Goal: Task Accomplishment & Management: Complete application form

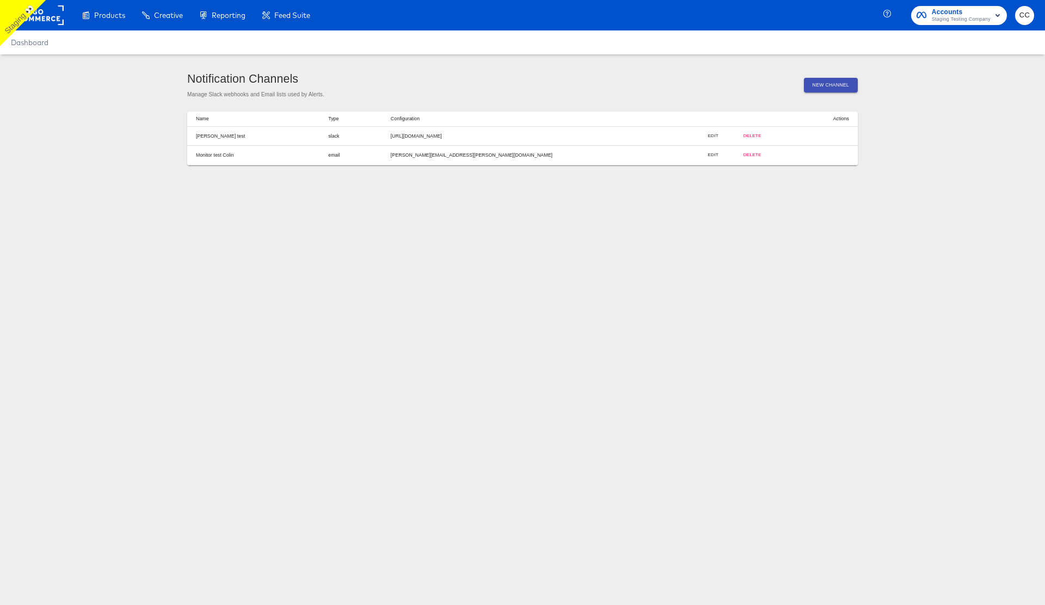
click at [123, 109] on article "Notification Channels Manage Slack webhooks and Email lists used by Alerts. New…" at bounding box center [522, 118] width 1045 height 129
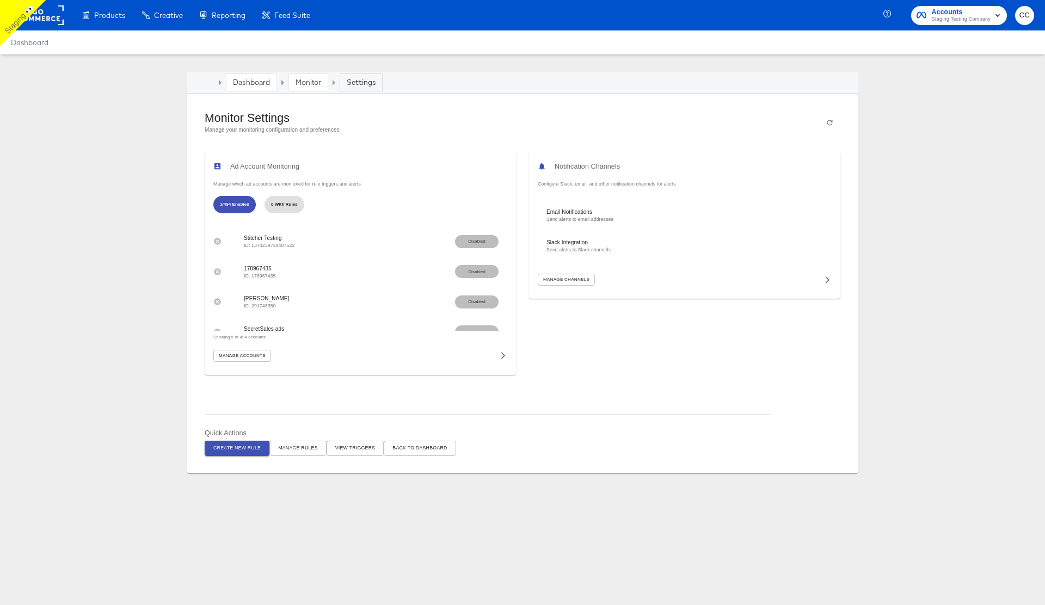
click at [237, 449] on span "Create New Rule" at bounding box center [236, 448] width 47 height 8
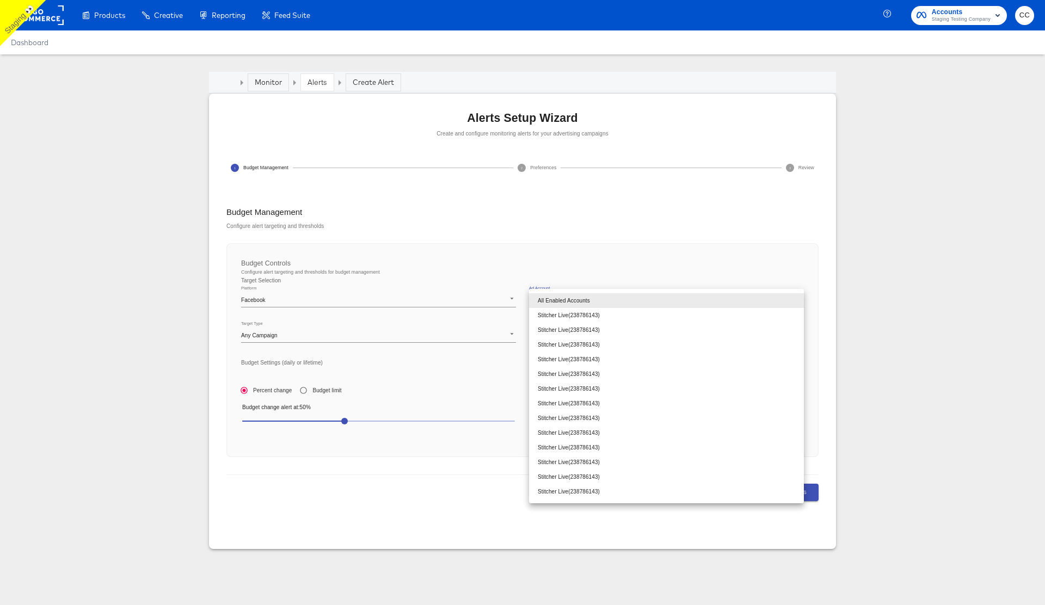
click at [608, 299] on body "Products Creative Reporting Feed Suite Accounts Staging Testing Company CC Dash…" at bounding box center [522, 302] width 1045 height 605
click at [600, 315] on li "Stitcher Live ( 238786143 )" at bounding box center [666, 315] width 275 height 15
type input "238786143"
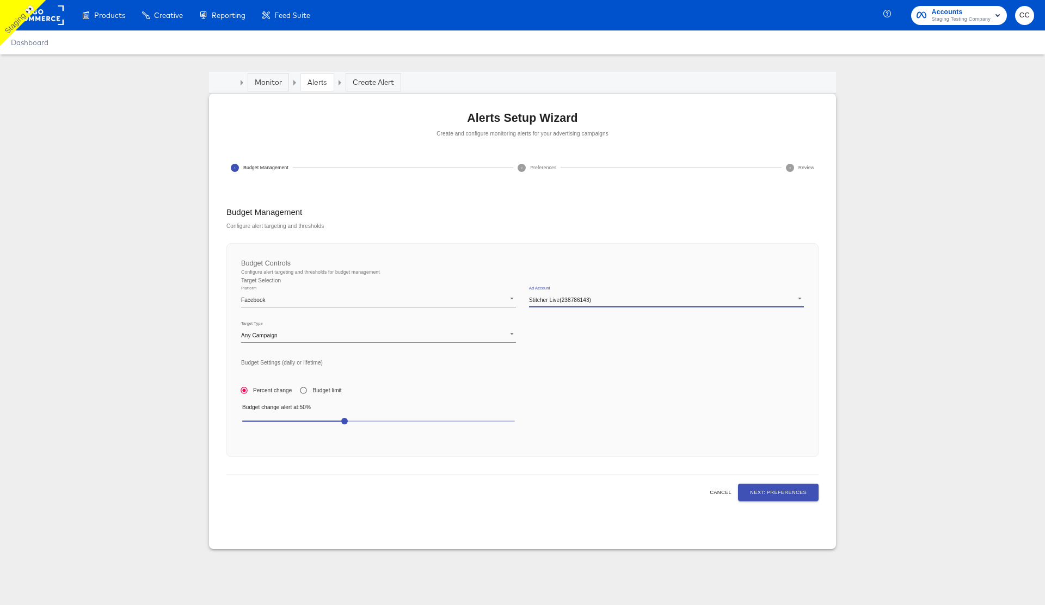
click at [780, 491] on span "Next: Preferences" at bounding box center [778, 492] width 57 height 9
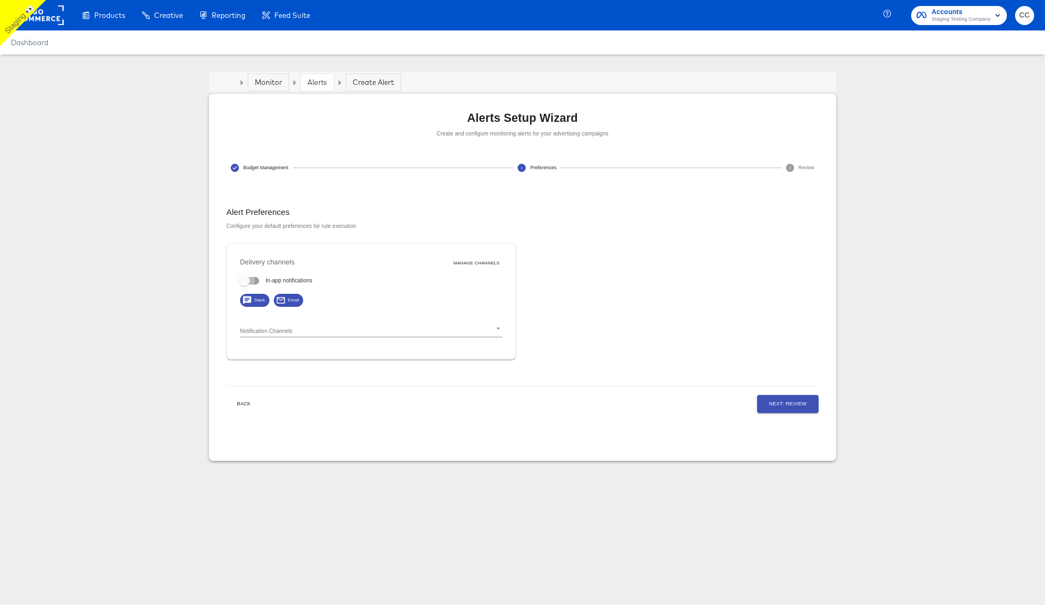
click at [252, 282] on input "In-app notifications" at bounding box center [244, 283] width 62 height 21
checkbox input "true"
click at [303, 329] on body "Products Creative Reporting Feed Suite Accounts Staging Testing Company CC Dash…" at bounding box center [522, 302] width 1045 height 605
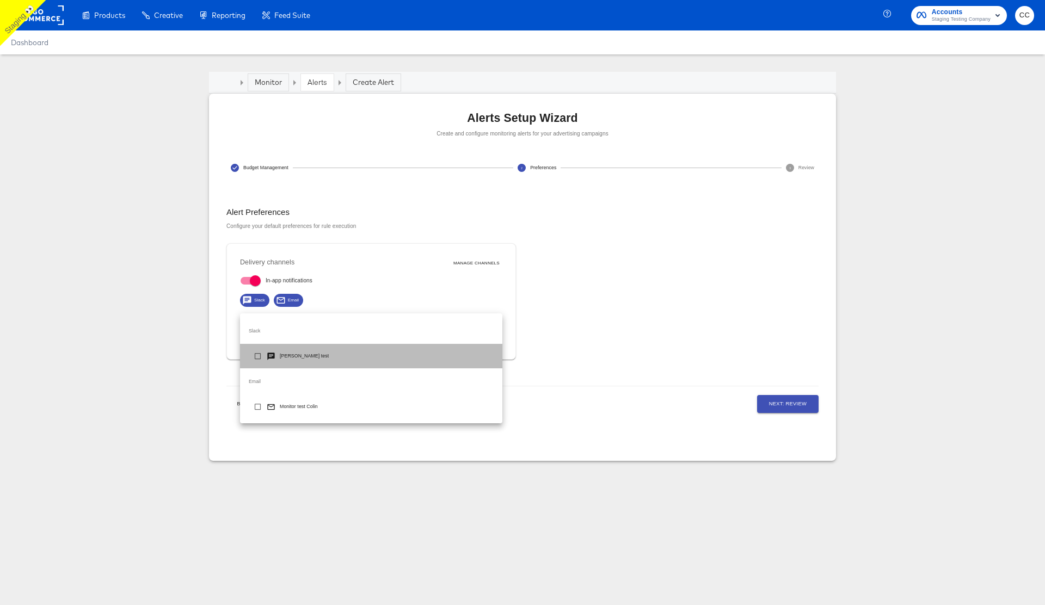
click at [302, 356] on p "[PERSON_NAME] test" at bounding box center [304, 356] width 49 height 7
type input "d251bdb1-0a0f-4ea6-8adb-a3c2c20baa16"
checkbox input "true"
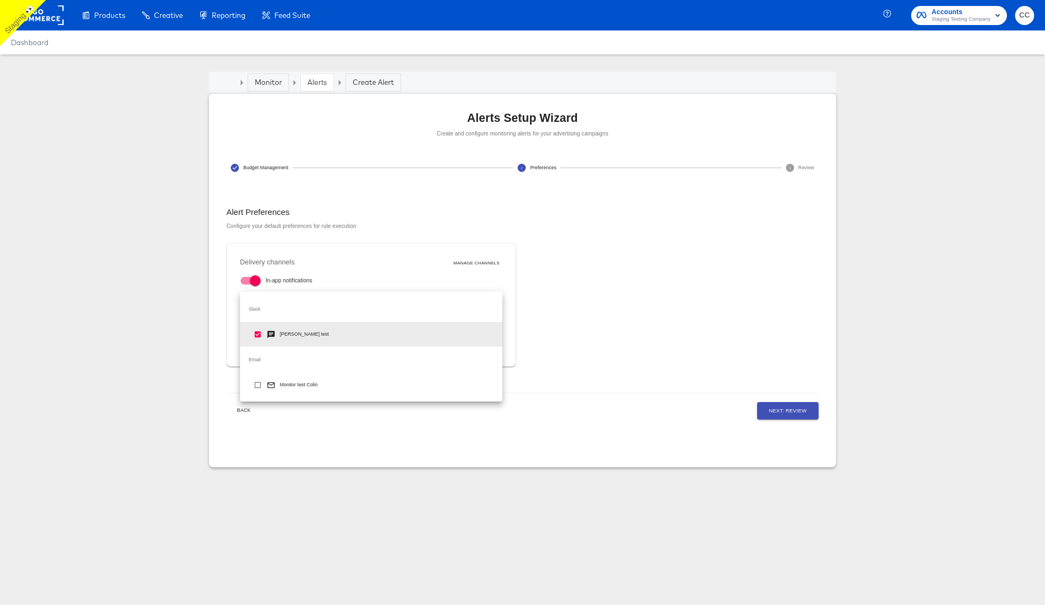
click at [300, 385] on p "Monitor test Colin" at bounding box center [299, 385] width 38 height 7
type input "d251bdb1-0a0f-4ea6-8adb-a3c2c20baa16,d7ad3203-b2f8-46cd-b656-7d99a98e3118"
checkbox input "true"
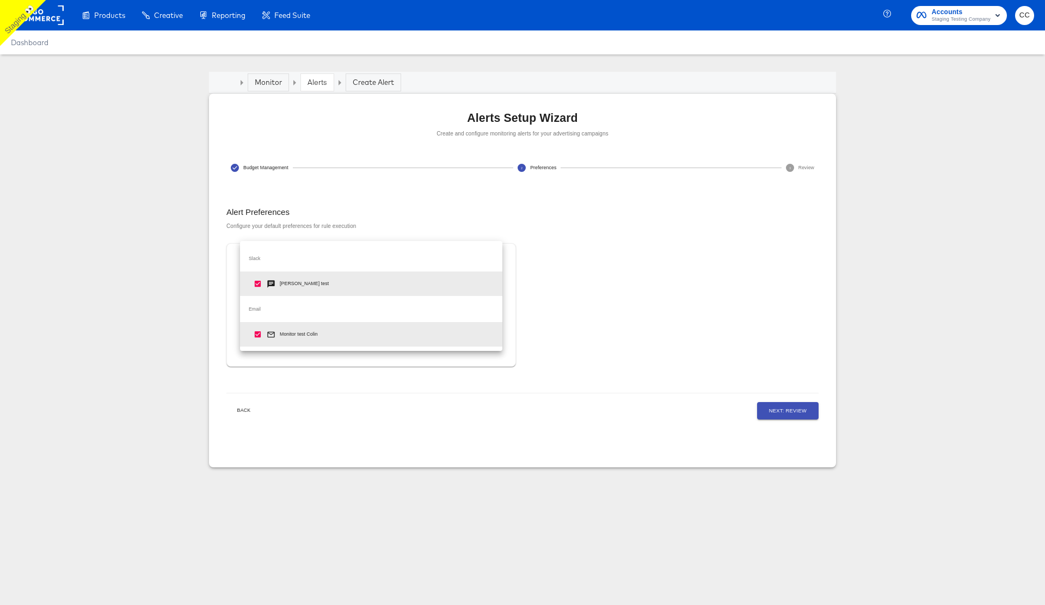
click at [596, 305] on div at bounding box center [522, 302] width 1045 height 605
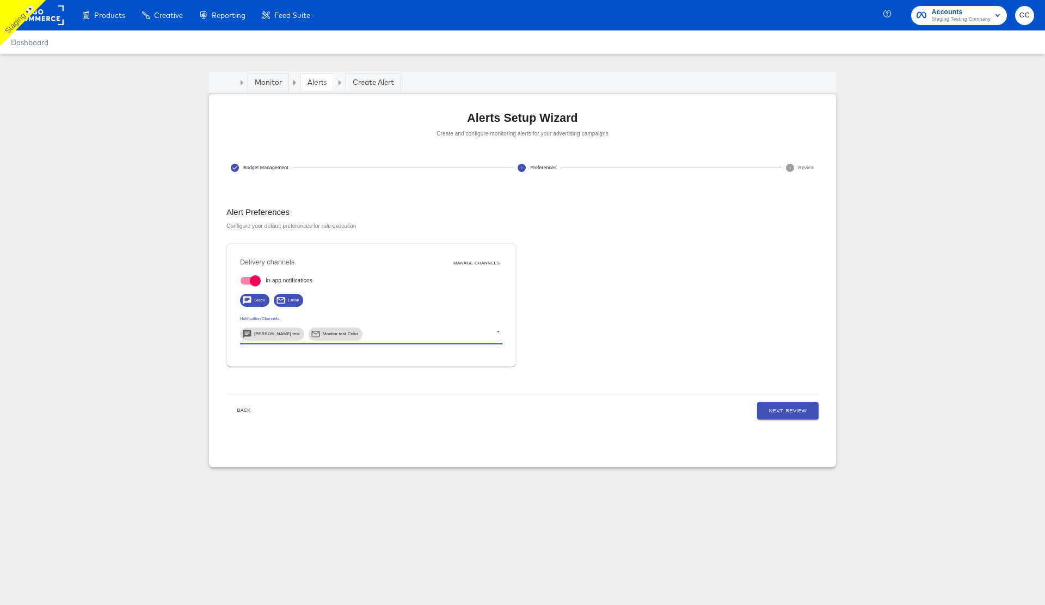
click at [405, 333] on body "Products Creative Reporting Feed Suite Accounts Staging Testing Company CC Dash…" at bounding box center [522, 302] width 1045 height 605
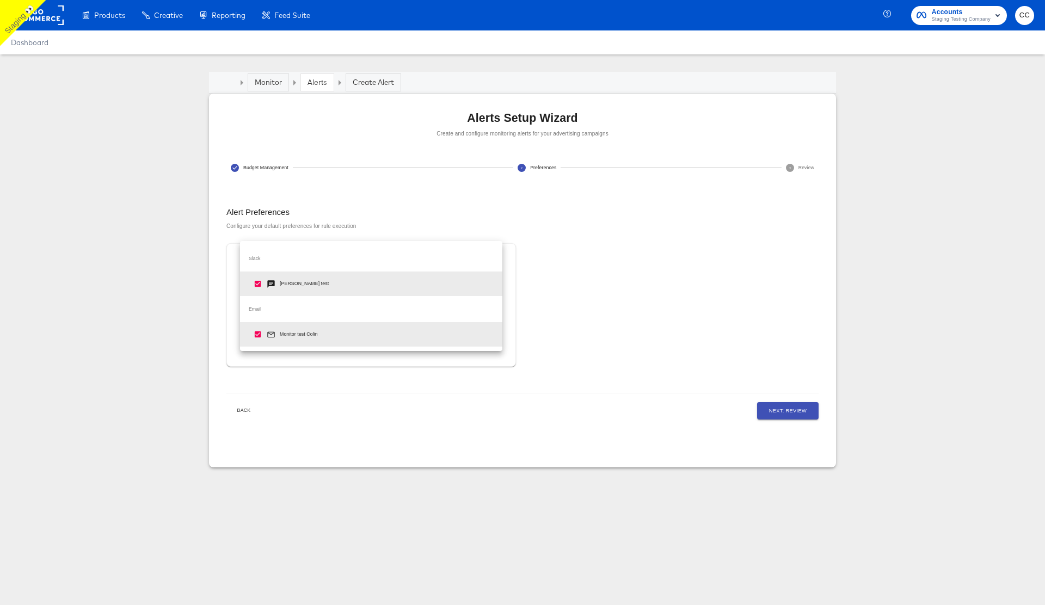
click at [255, 285] on input "checkbox" at bounding box center [258, 286] width 18 height 18
checkbox input "false"
type input "d7ad3203-b2f8-46cd-b656-7d99a98e3118"
click at [646, 317] on div at bounding box center [522, 302] width 1045 height 605
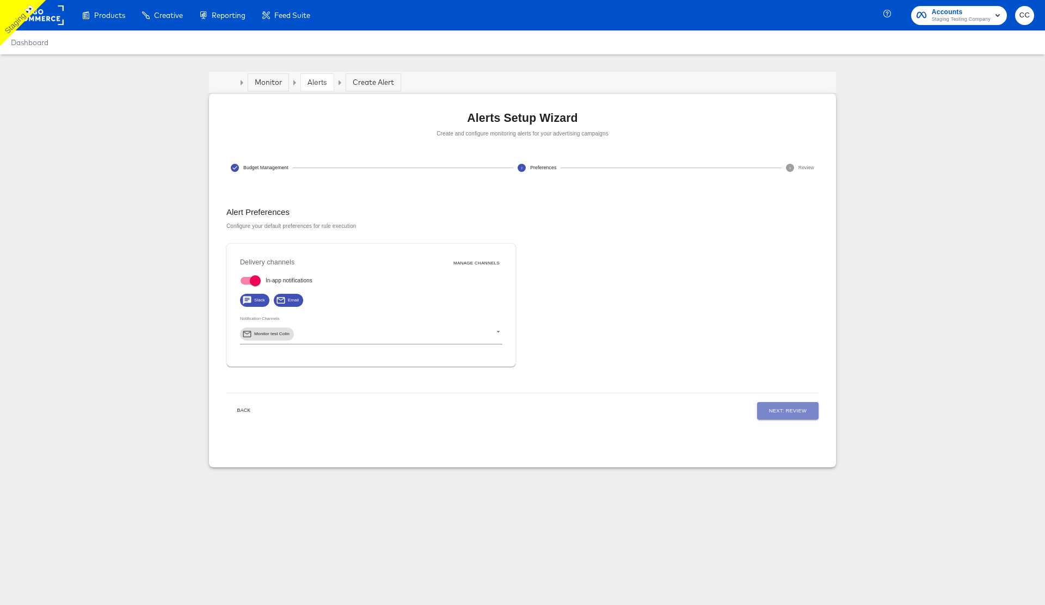
click at [789, 414] on span "Next: Review" at bounding box center [788, 411] width 38 height 9
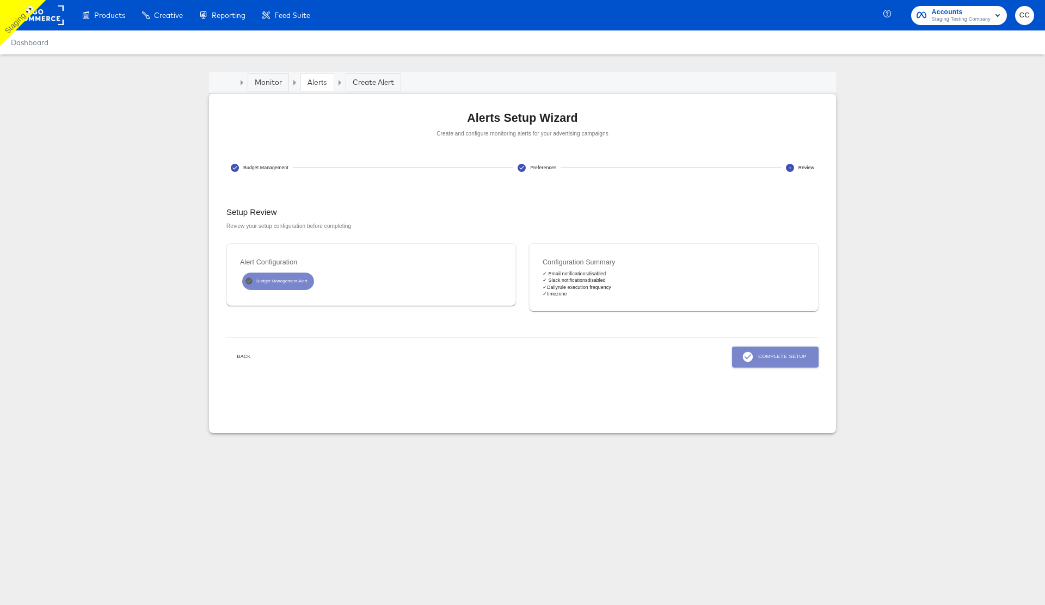
click at [780, 360] on span "Complete Setup" at bounding box center [775, 357] width 63 height 12
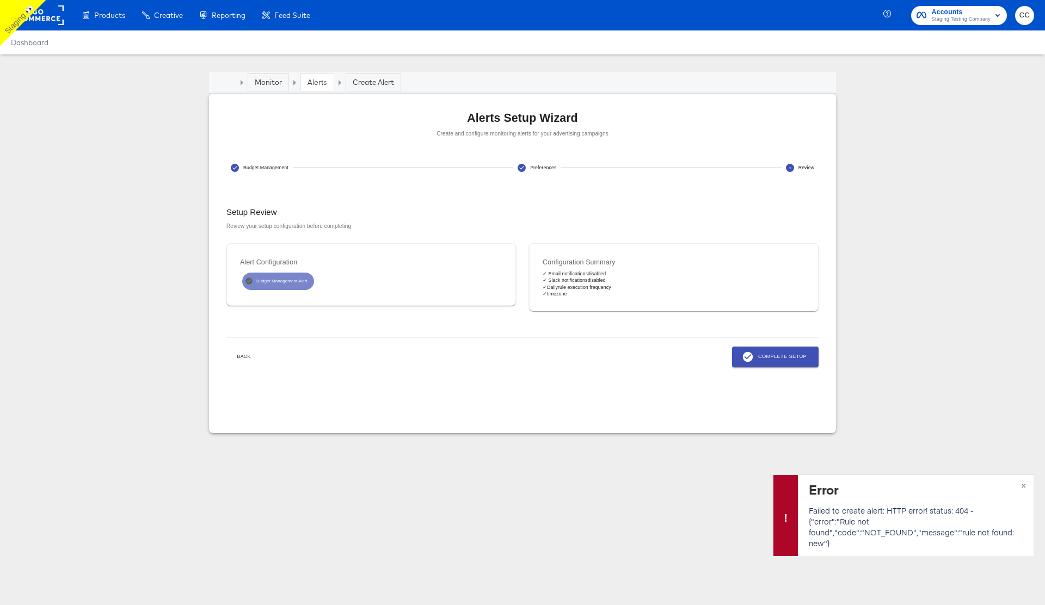
click at [247, 358] on span "Back" at bounding box center [244, 357] width 26 height 8
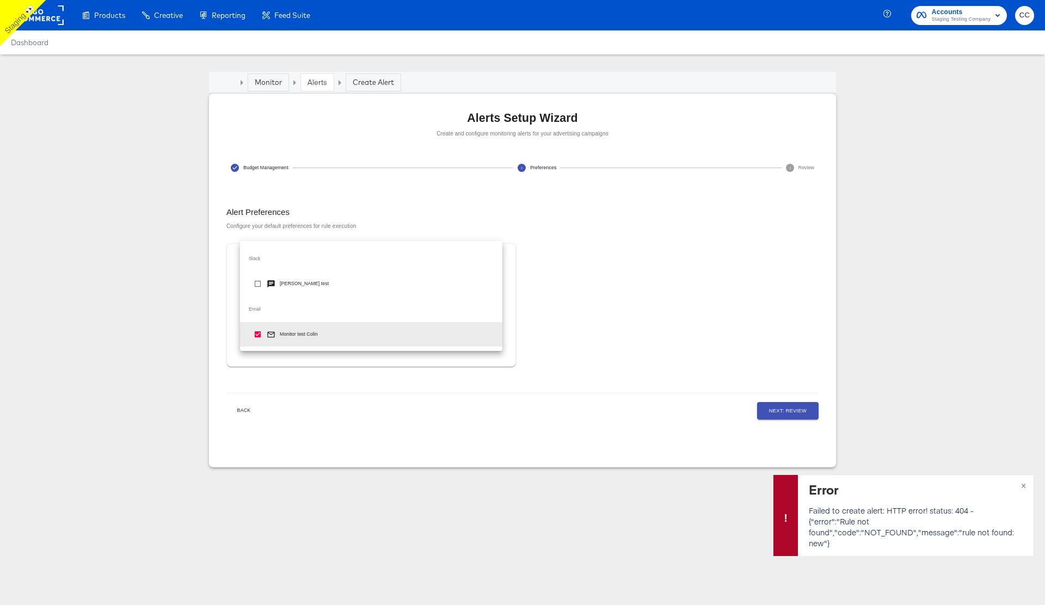
click at [333, 335] on body "Products Creative Reporting Feed Suite Accounts Staging Testing Company CC Dash…" at bounding box center [522, 302] width 1045 height 605
click at [312, 285] on p "[PERSON_NAME] test" at bounding box center [304, 283] width 49 height 7
type input "d7ad3203-b2f8-46cd-b656-7d99a98e3118,d251bdb1-0a0f-4ea6-8adb-a3c2c20baa16"
checkbox input "true"
click at [653, 304] on div at bounding box center [522, 302] width 1045 height 605
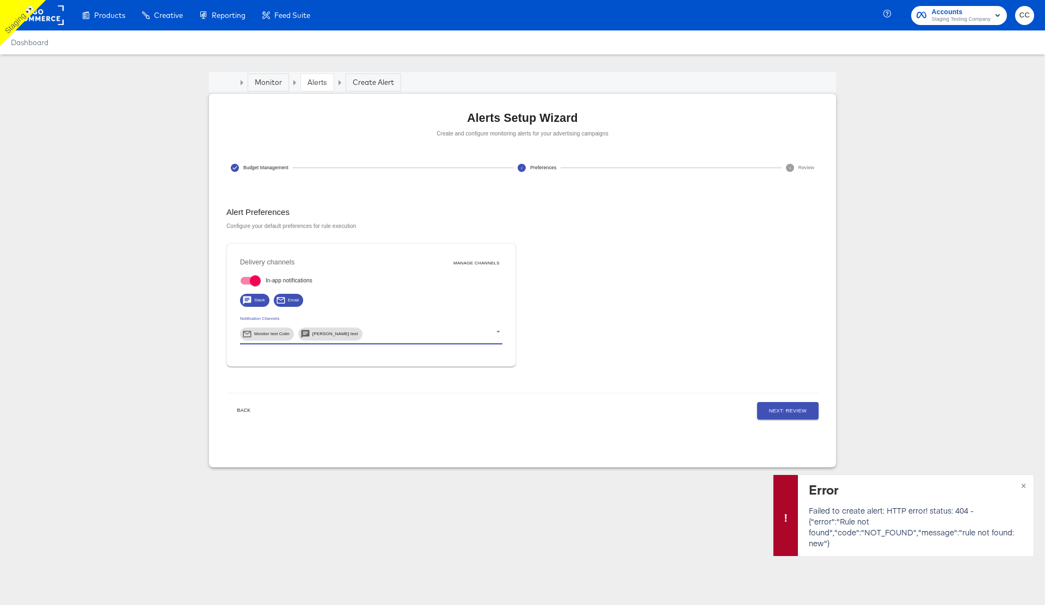
click at [794, 412] on span "Next: Review" at bounding box center [788, 411] width 38 height 9
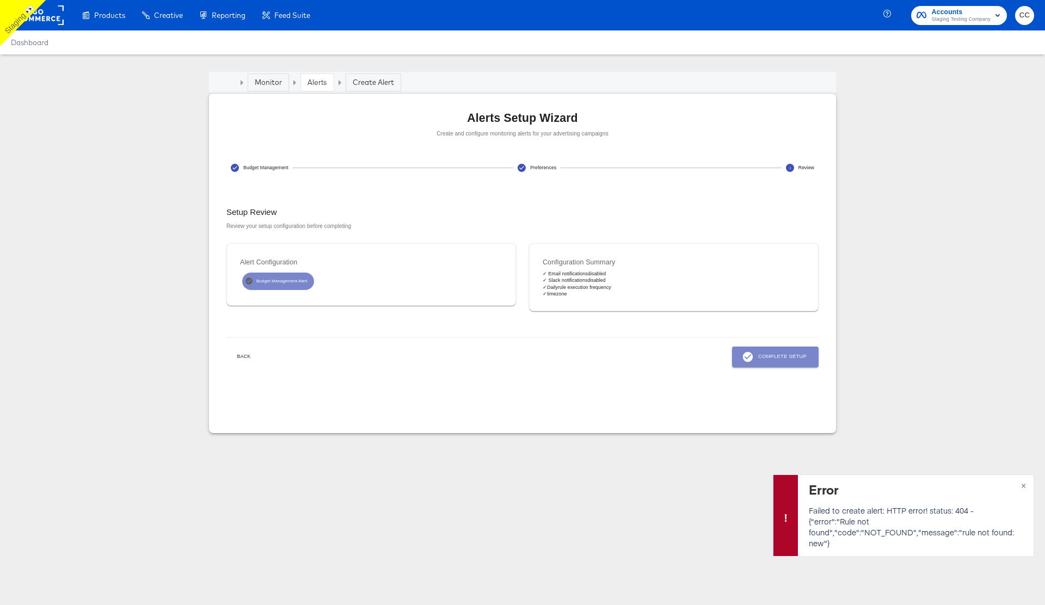
click at [780, 356] on span "Complete Setup" at bounding box center [775, 357] width 63 height 12
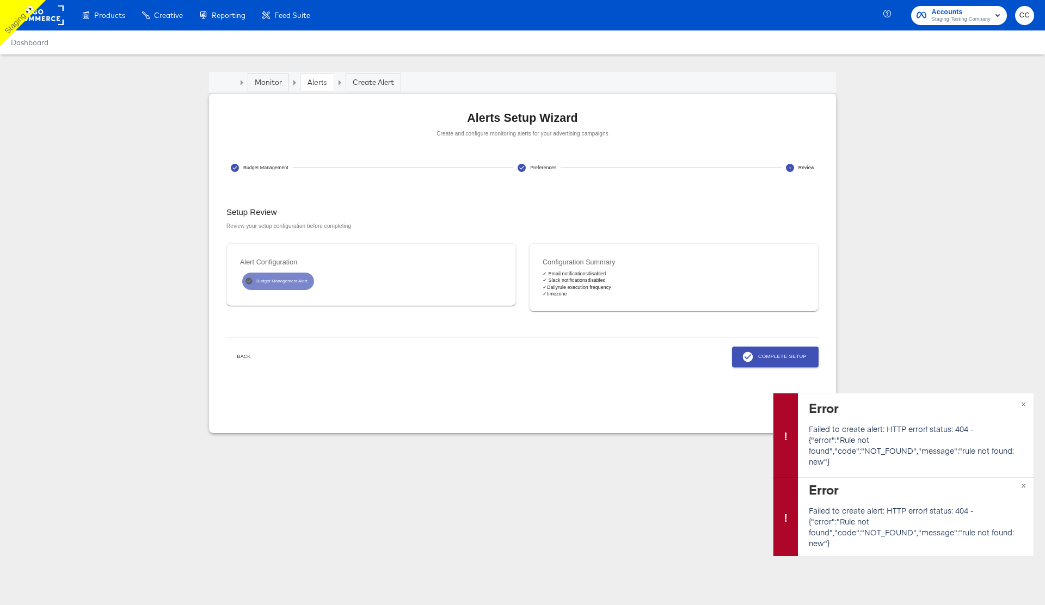
click at [245, 357] on span "Back" at bounding box center [244, 357] width 26 height 8
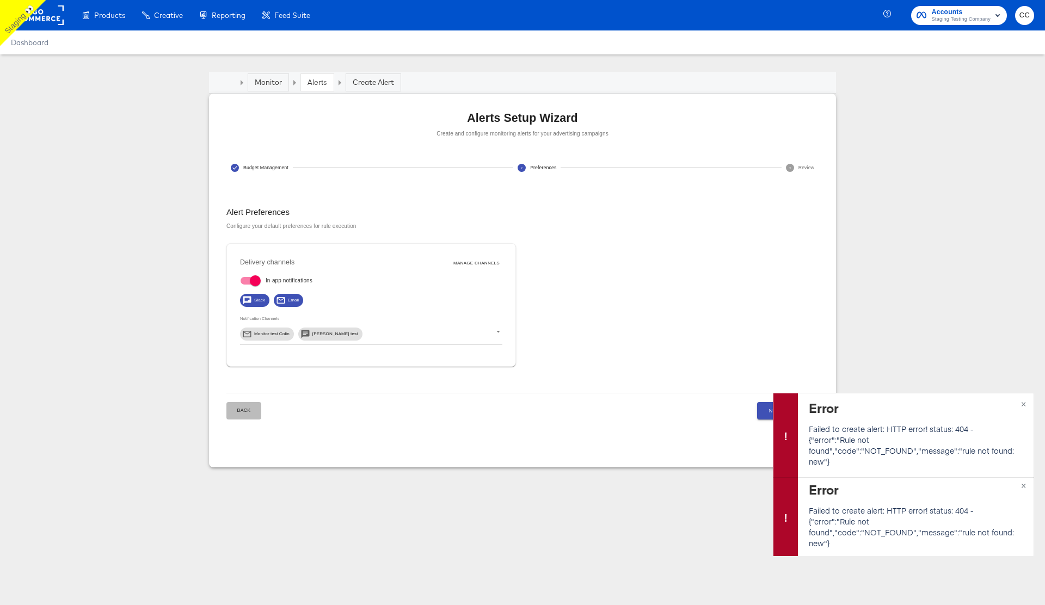
click at [246, 409] on span "Back" at bounding box center [244, 411] width 26 height 8
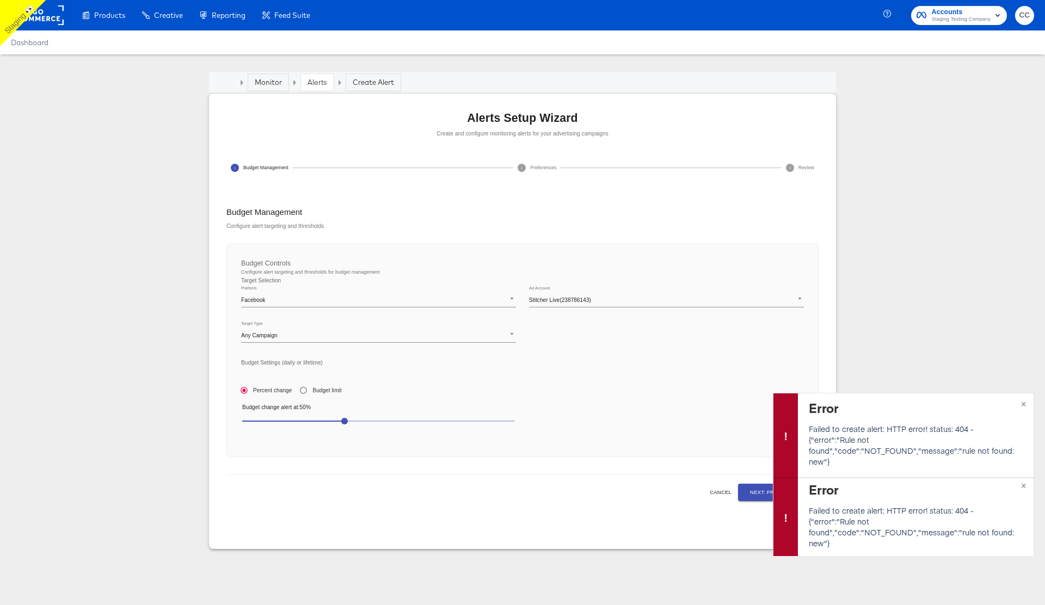
click at [315, 418] on span "50" at bounding box center [378, 421] width 273 height 15
click at [756, 492] on span "Next: Preferences" at bounding box center [778, 492] width 57 height 9
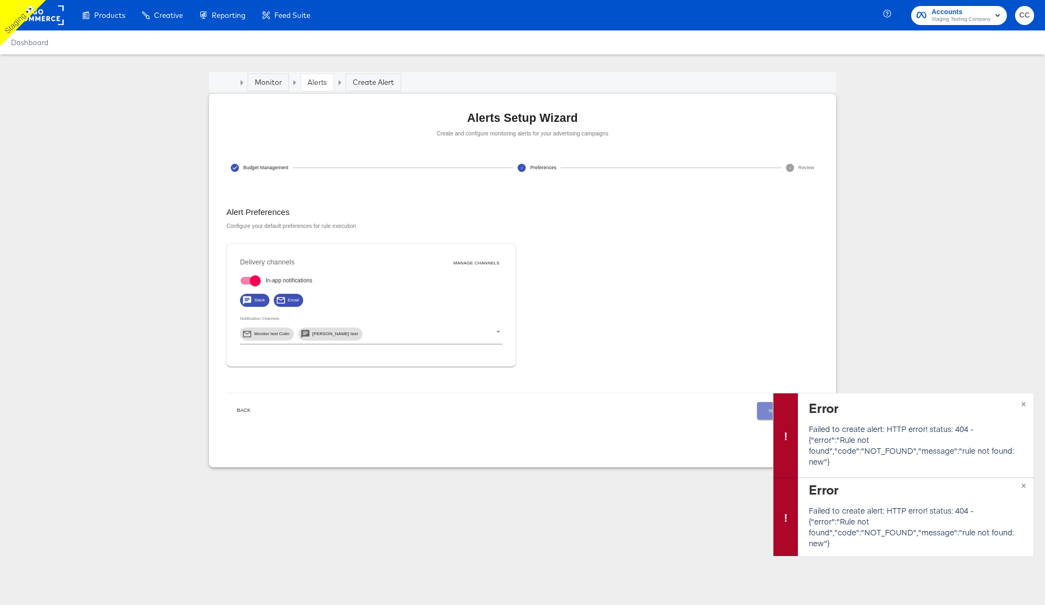
click at [767, 415] on button "Next: Review" at bounding box center [788, 410] width 62 height 17
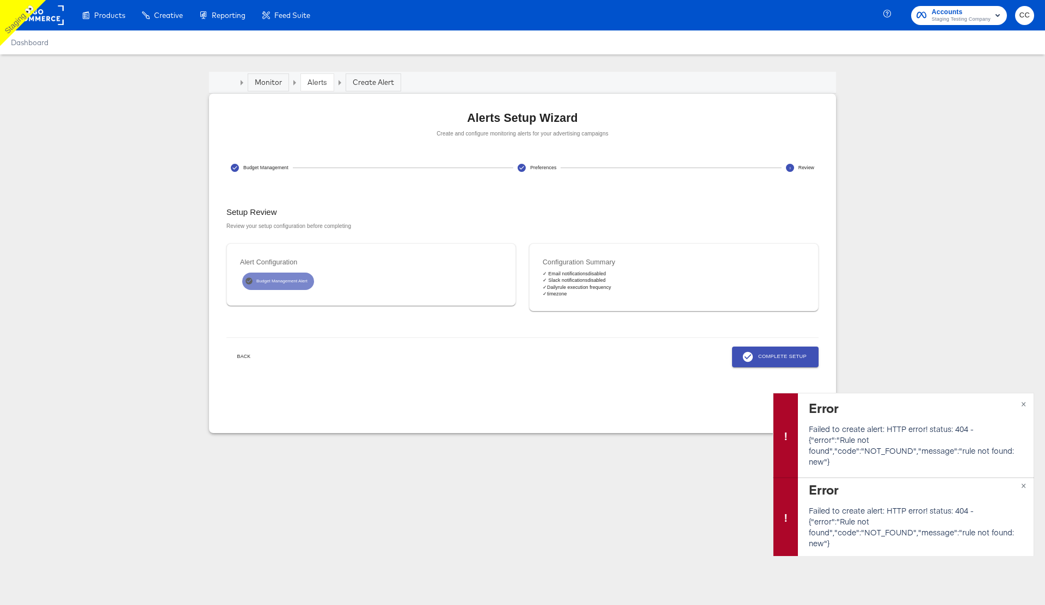
click at [761, 359] on span "Complete Setup" at bounding box center [775, 357] width 63 height 12
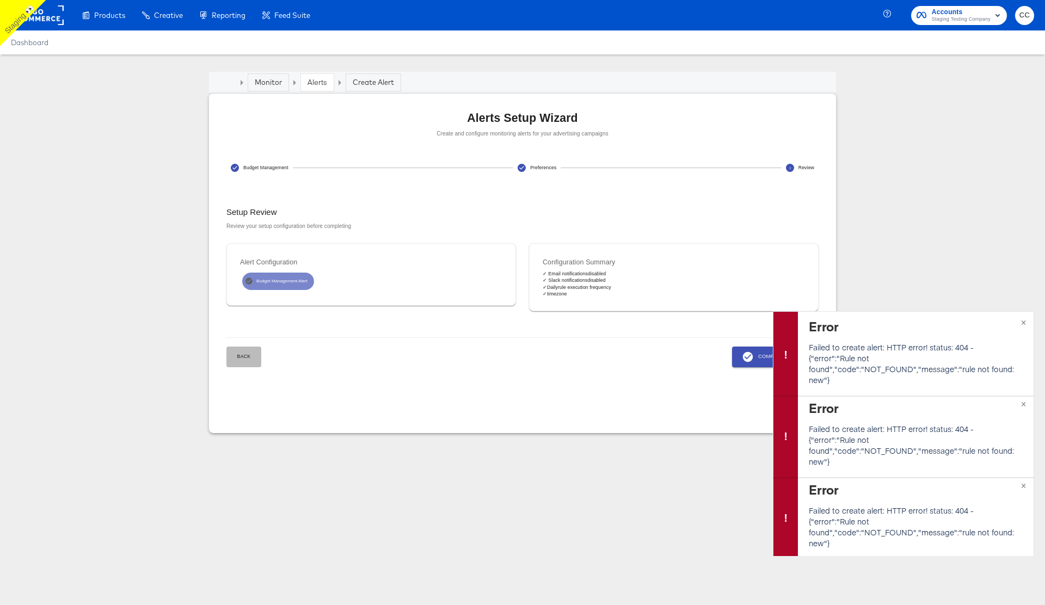
click at [244, 358] on span "Back" at bounding box center [244, 357] width 26 height 8
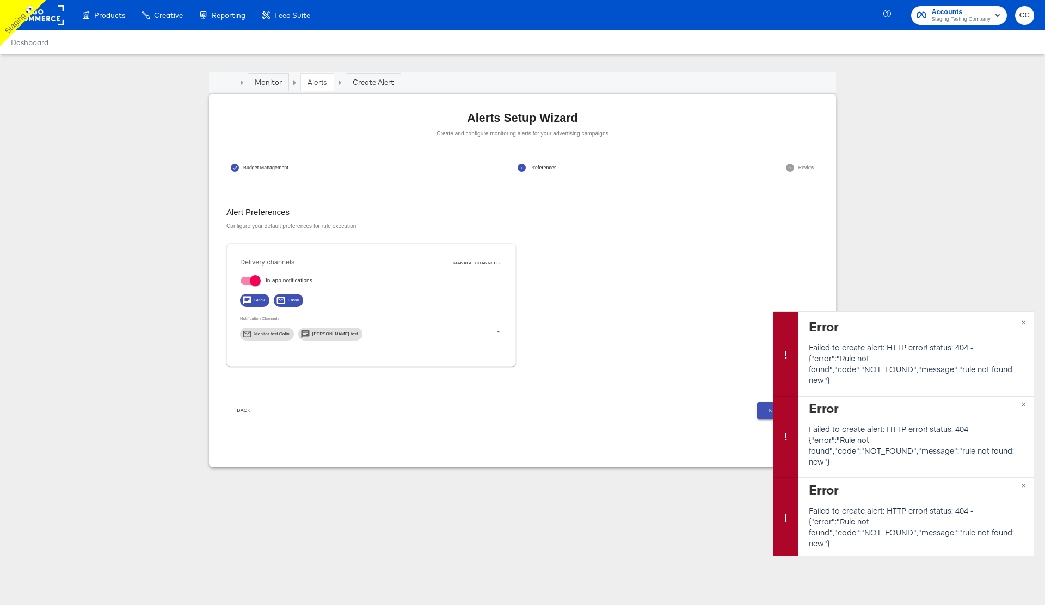
click at [246, 414] on span "Back" at bounding box center [244, 411] width 26 height 8
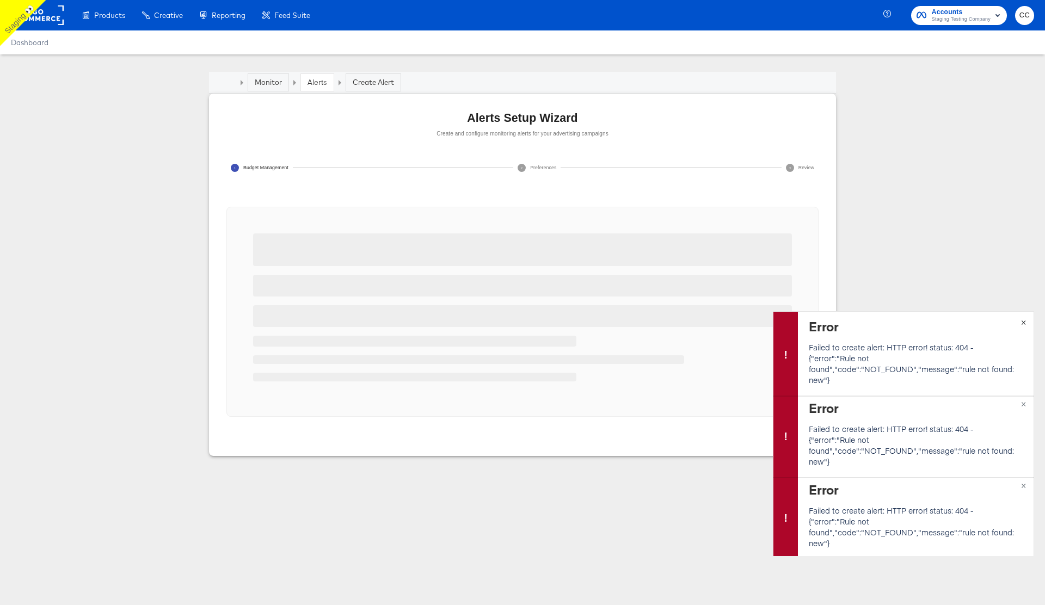
click at [1026, 322] on span "×" at bounding box center [1023, 321] width 5 height 13
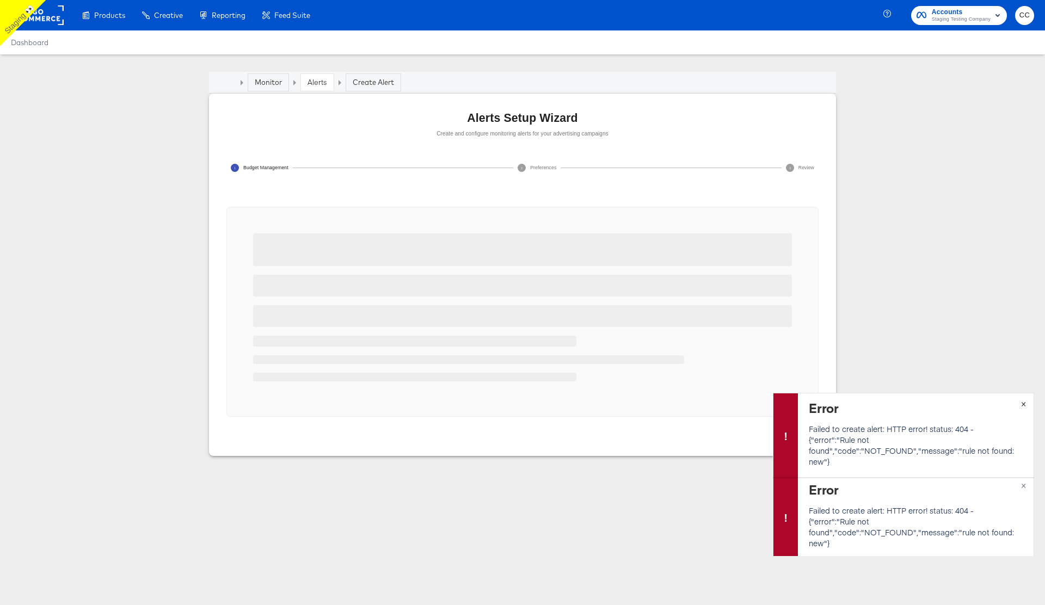
click at [1023, 403] on span "×" at bounding box center [1023, 403] width 5 height 13
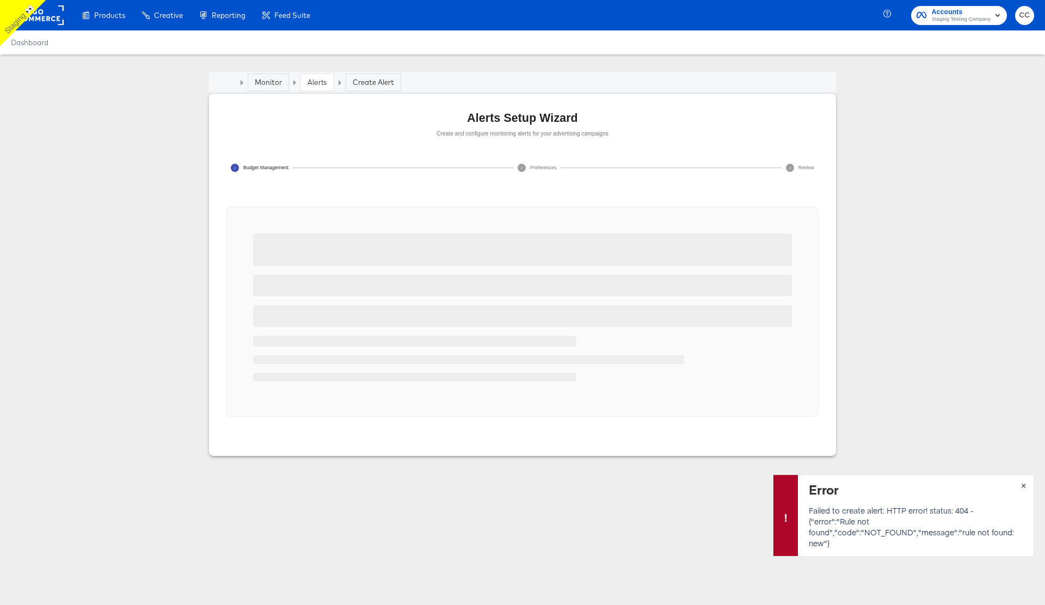
click at [1025, 484] on span "×" at bounding box center [1023, 485] width 5 height 13
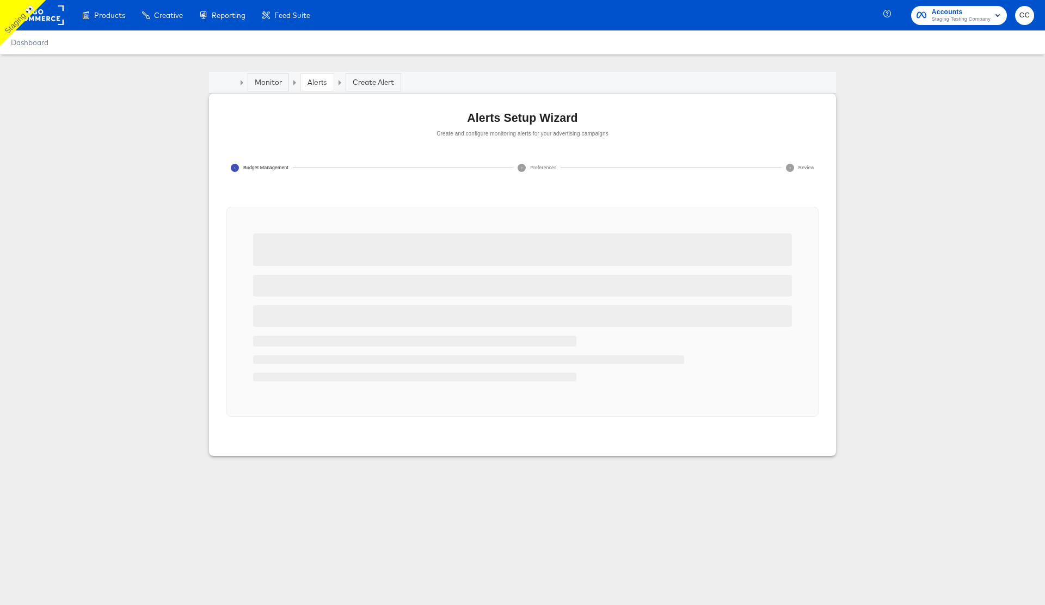
click at [262, 78] on div "Monitor" at bounding box center [268, 82] width 27 height 10
click at [242, 85] on div at bounding box center [242, 82] width 3 height 5
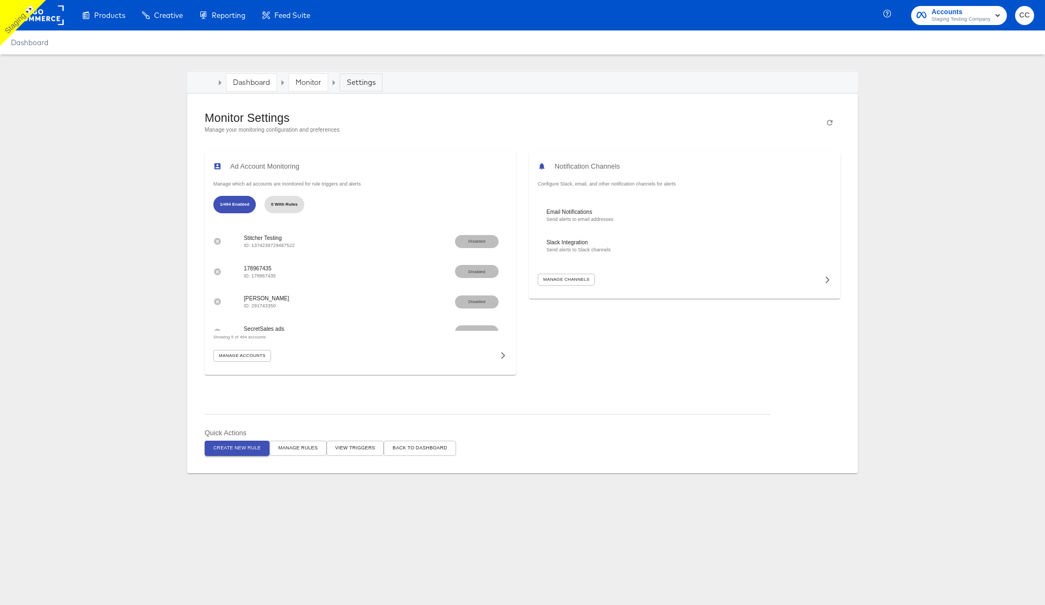
click at [361, 84] on div "Settings" at bounding box center [361, 82] width 29 height 10
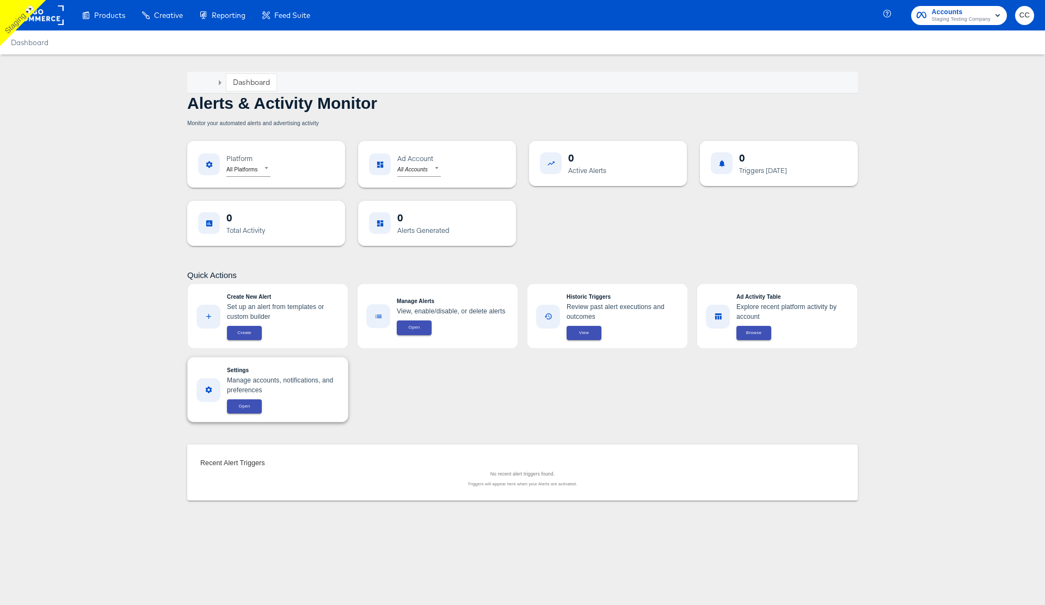
click at [244, 405] on span "Open" at bounding box center [245, 407] width 22 height 8
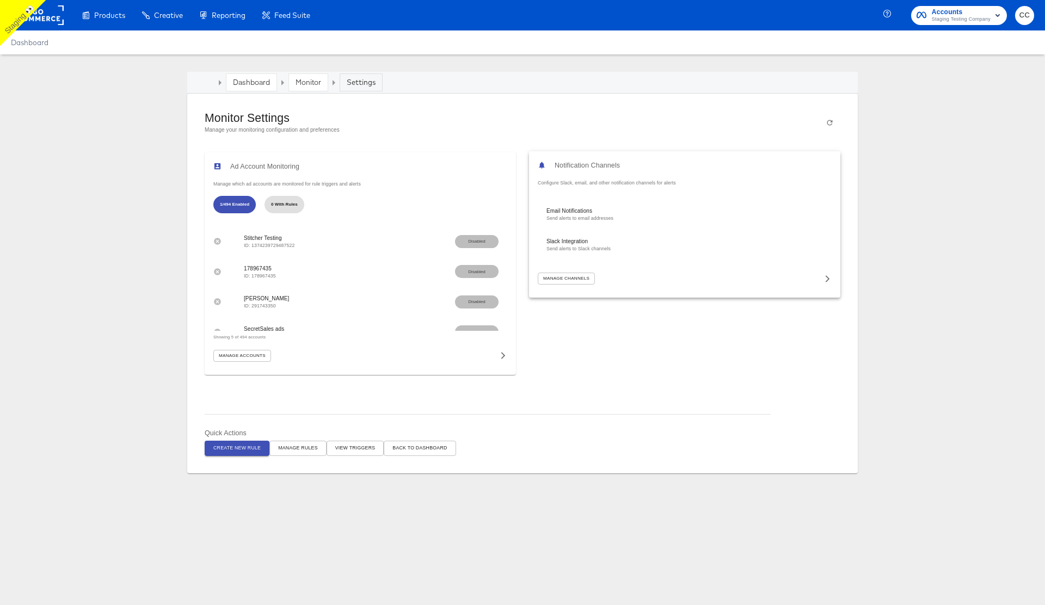
click at [582, 281] on span "Manage Channels" at bounding box center [566, 279] width 46 height 8
click at [254, 352] on span "Manage Accounts" at bounding box center [242, 355] width 47 height 8
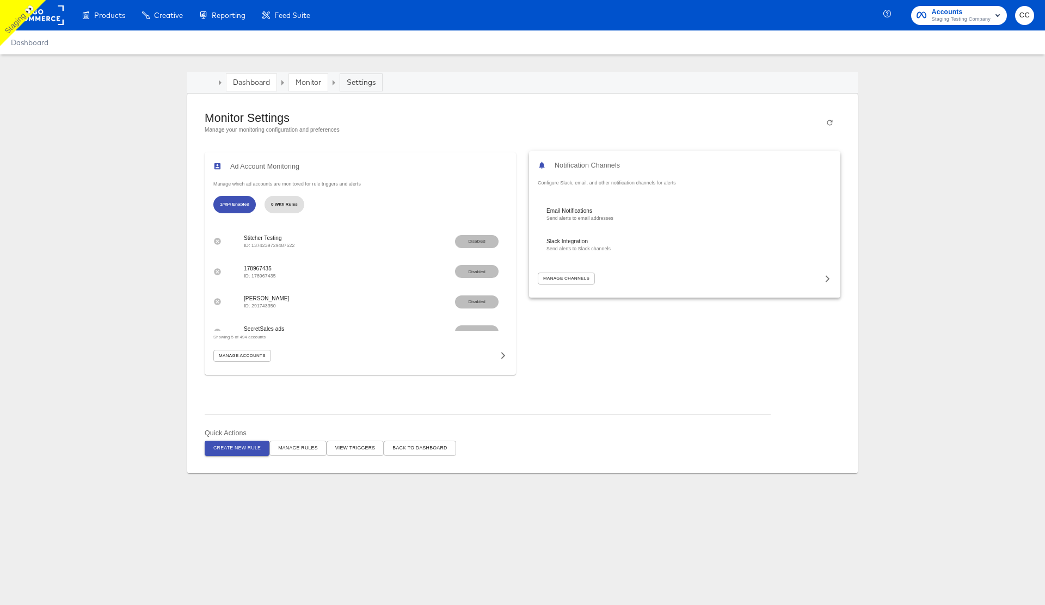
click at [583, 279] on span "Manage Channels" at bounding box center [566, 279] width 46 height 8
click at [242, 446] on span "Create New Rule" at bounding box center [236, 448] width 47 height 8
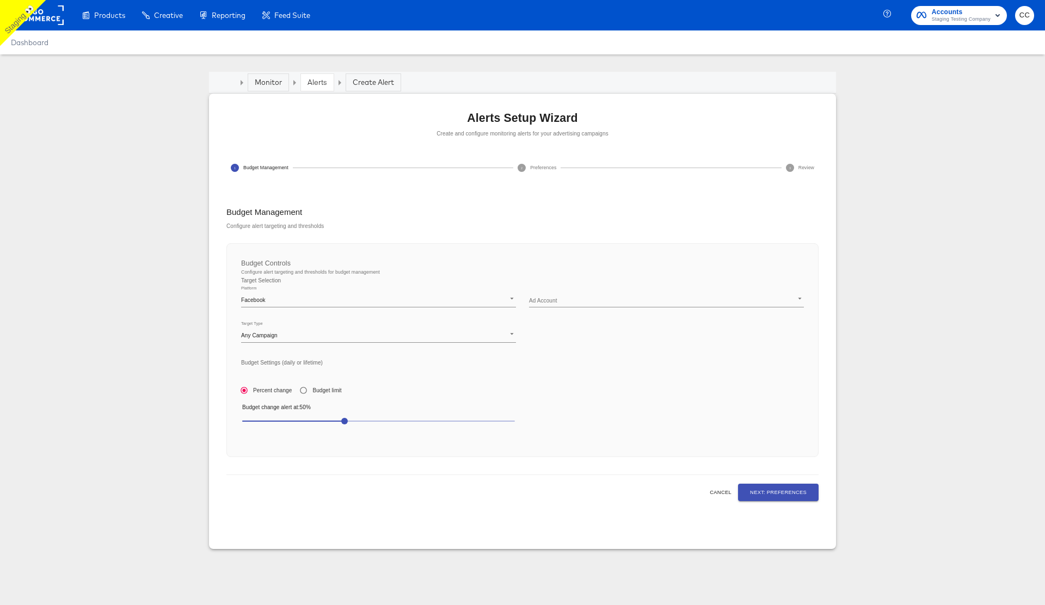
click at [260, 422] on span "50" at bounding box center [378, 421] width 273 height 15
click at [597, 301] on body "Products Creative Reporting Feed Suite Accounts Staging Testing Company CC Dash…" at bounding box center [522, 302] width 1045 height 605
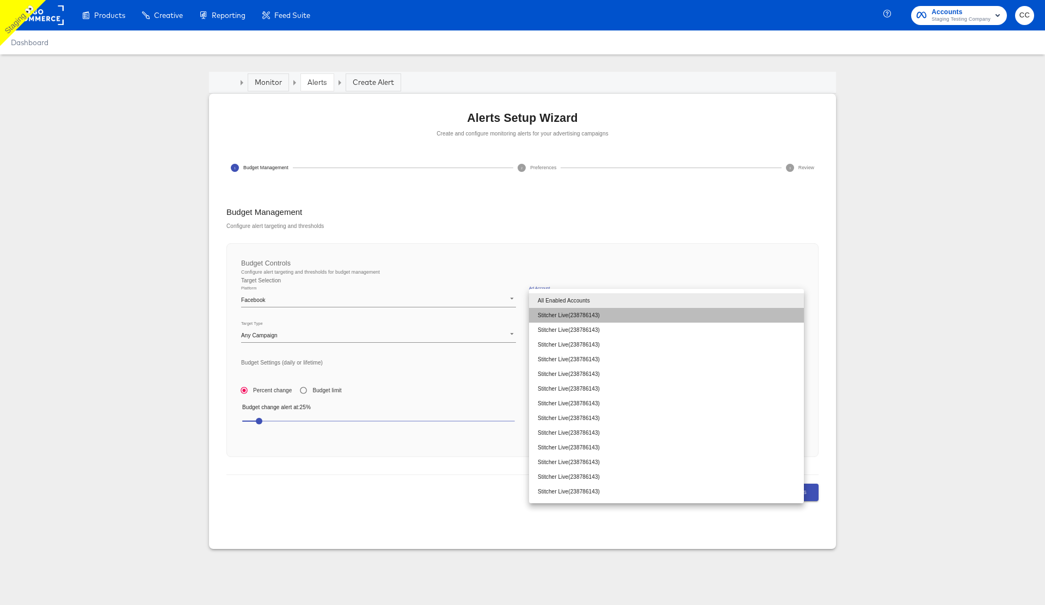
click at [590, 317] on li "Stitcher Live ( 238786143 )" at bounding box center [666, 315] width 275 height 15
type input "238786143"
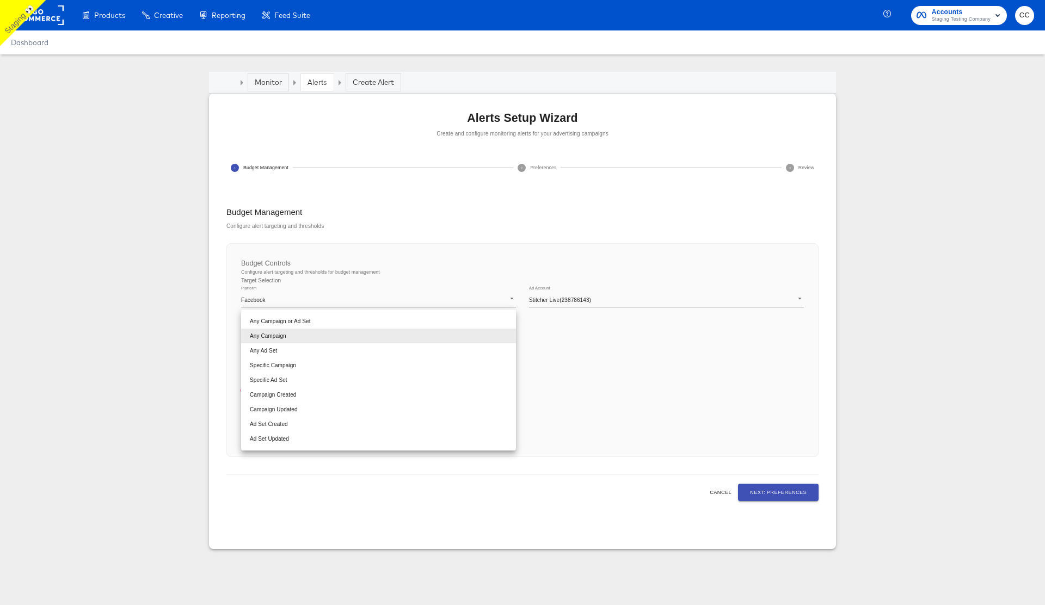
click at [459, 336] on body "Products Creative Reporting Feed Suite Accounts Staging Testing Company CC Dash…" at bounding box center [522, 302] width 1045 height 605
click at [659, 351] on div at bounding box center [522, 302] width 1045 height 605
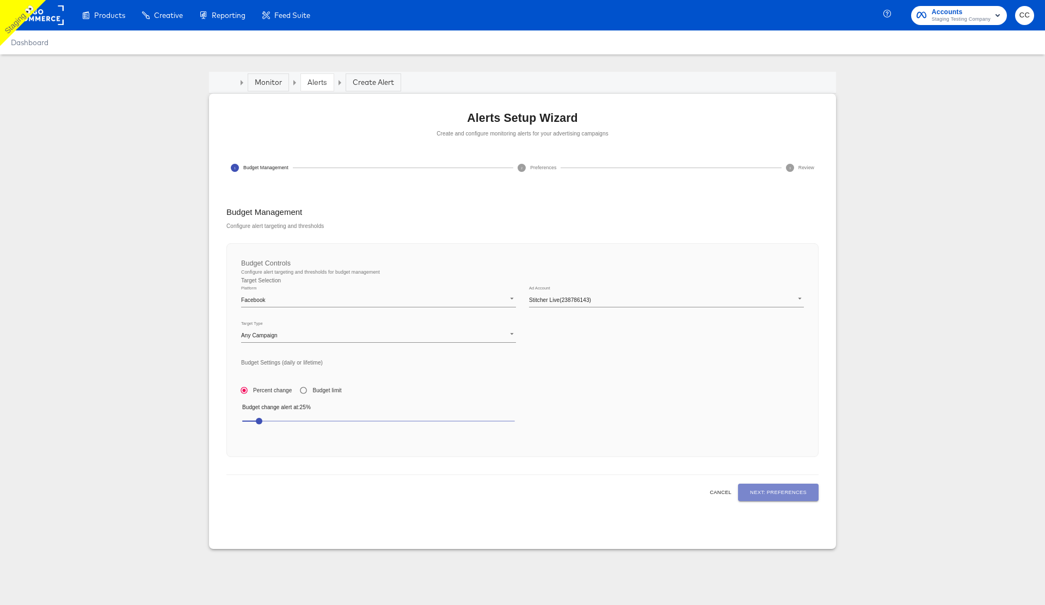
click at [785, 495] on span "Next: Preferences" at bounding box center [778, 492] width 57 height 9
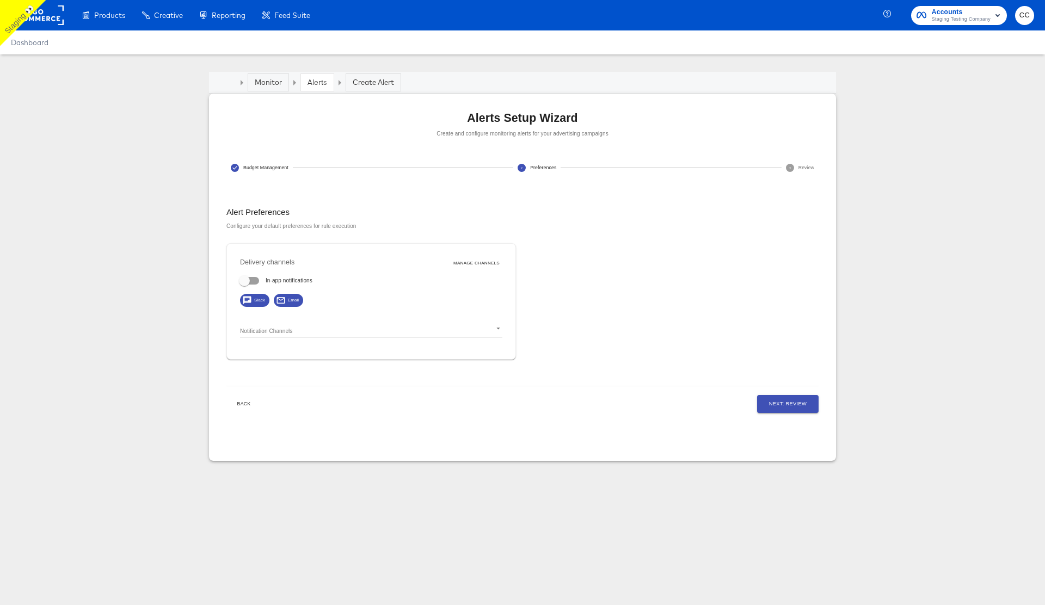
click at [255, 283] on input "In-app notifications" at bounding box center [244, 283] width 62 height 21
checkbox input "true"
click at [281, 331] on body "Products Creative Reporting Feed Suite Accounts Staging Testing Company CC Dash…" at bounding box center [522, 302] width 1045 height 605
click at [259, 352] on input "checkbox" at bounding box center [258, 359] width 18 height 18
checkbox input "true"
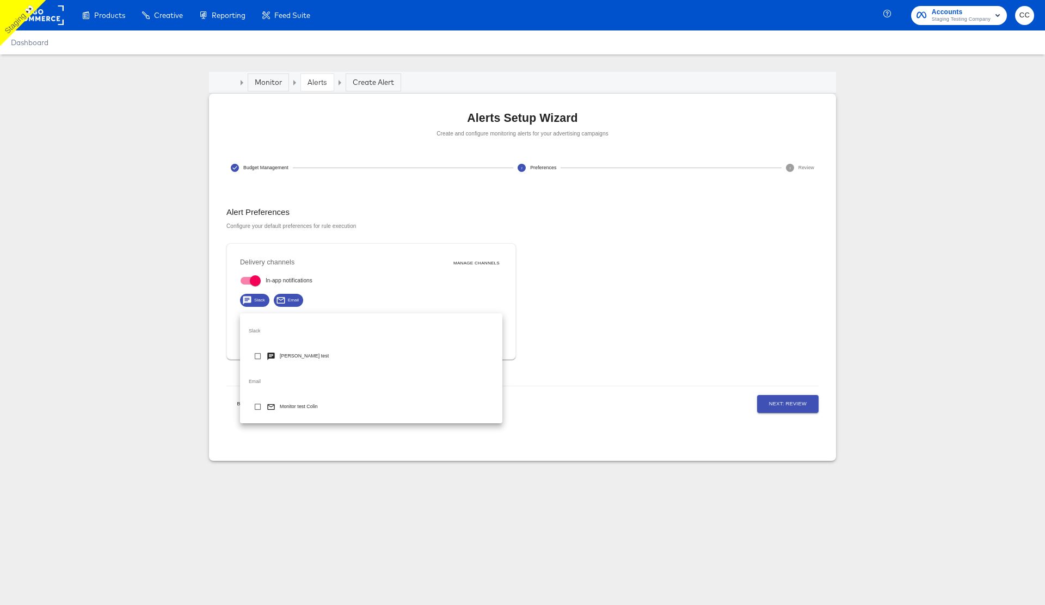
type input "d251bdb1-0a0f-4ea6-8adb-a3c2c20baa16"
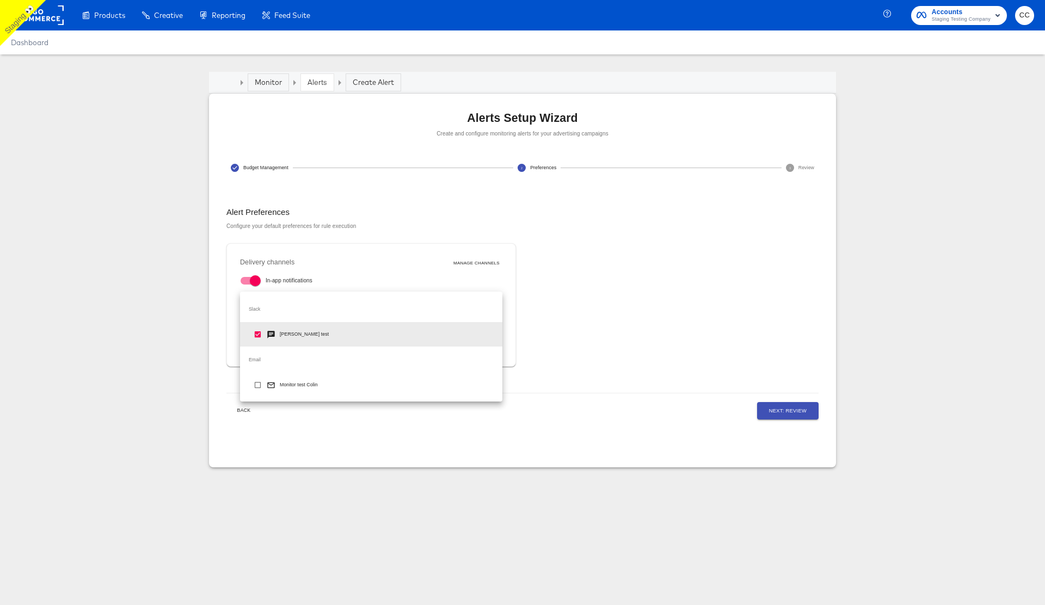
click at [260, 386] on input "checkbox" at bounding box center [258, 387] width 18 height 18
checkbox input "true"
type input "d251bdb1-0a0f-4ea6-8adb-a3c2c20baa16,d7ad3203-b2f8-46cd-b656-7d99a98e3118"
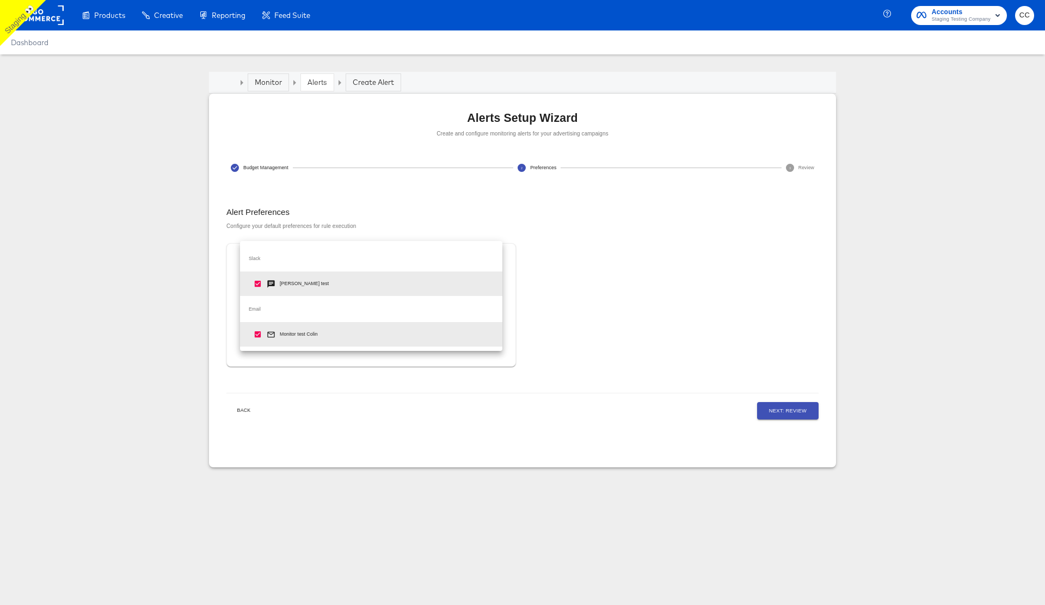
click at [674, 312] on div at bounding box center [522, 302] width 1045 height 605
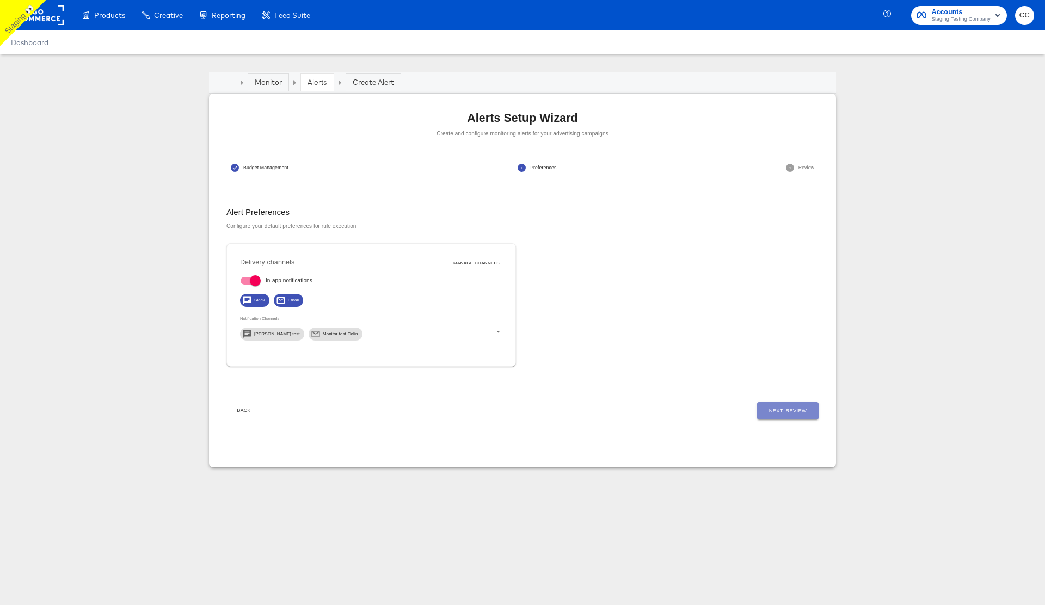
click at [780, 409] on span "Next: Review" at bounding box center [788, 411] width 38 height 9
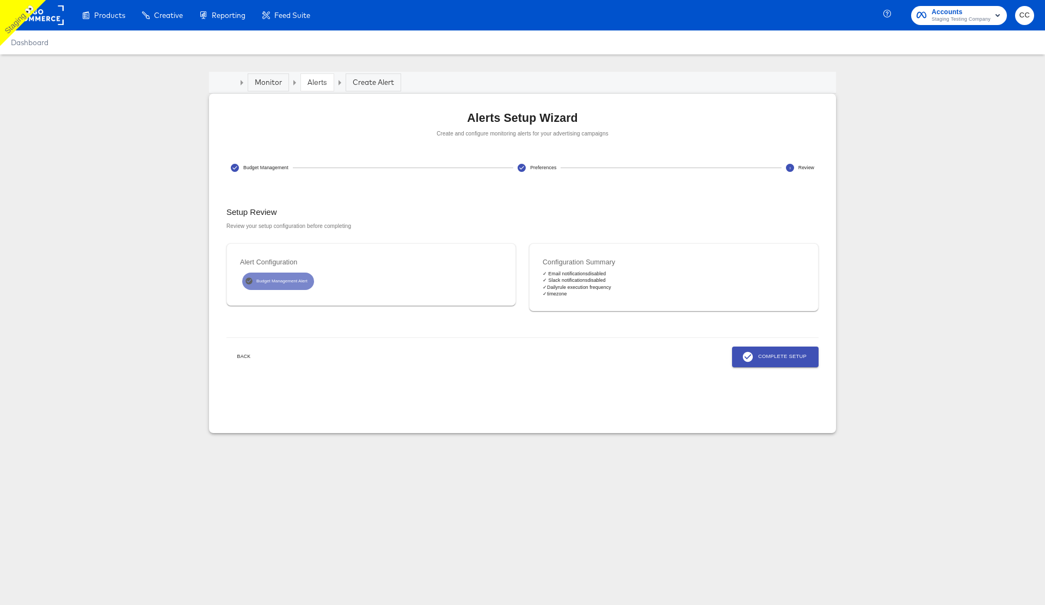
click at [773, 351] on span "Complete Setup" at bounding box center [775, 357] width 63 height 12
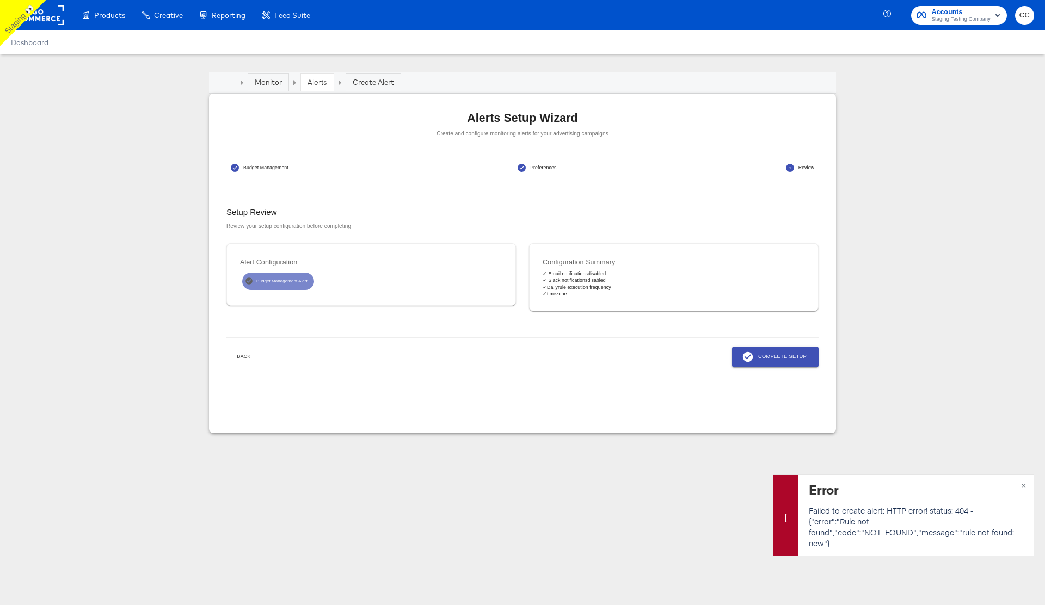
click at [246, 358] on span "Back" at bounding box center [244, 357] width 26 height 8
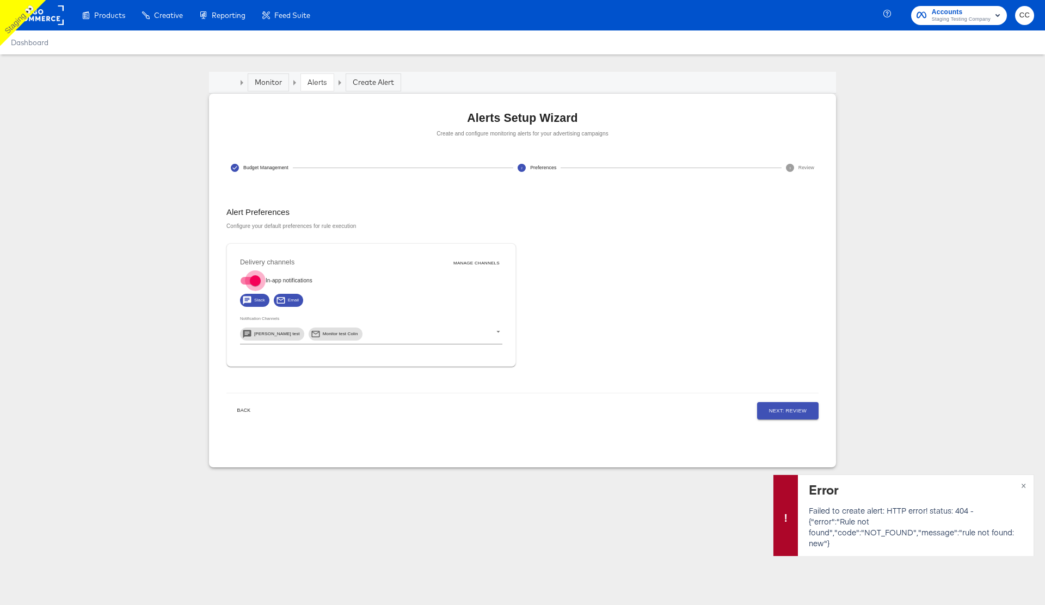
click at [249, 281] on input "In-app notifications" at bounding box center [255, 283] width 62 height 21
checkbox input "false"
click at [788, 410] on span "Next: Review" at bounding box center [788, 411] width 38 height 9
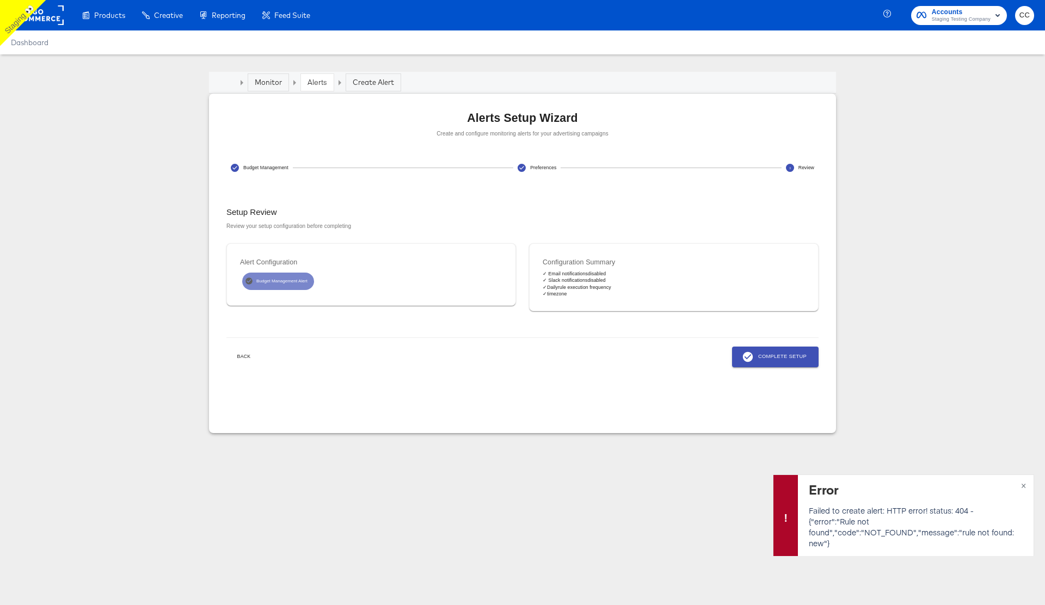
click at [785, 357] on span "Complete Setup" at bounding box center [775, 357] width 63 height 12
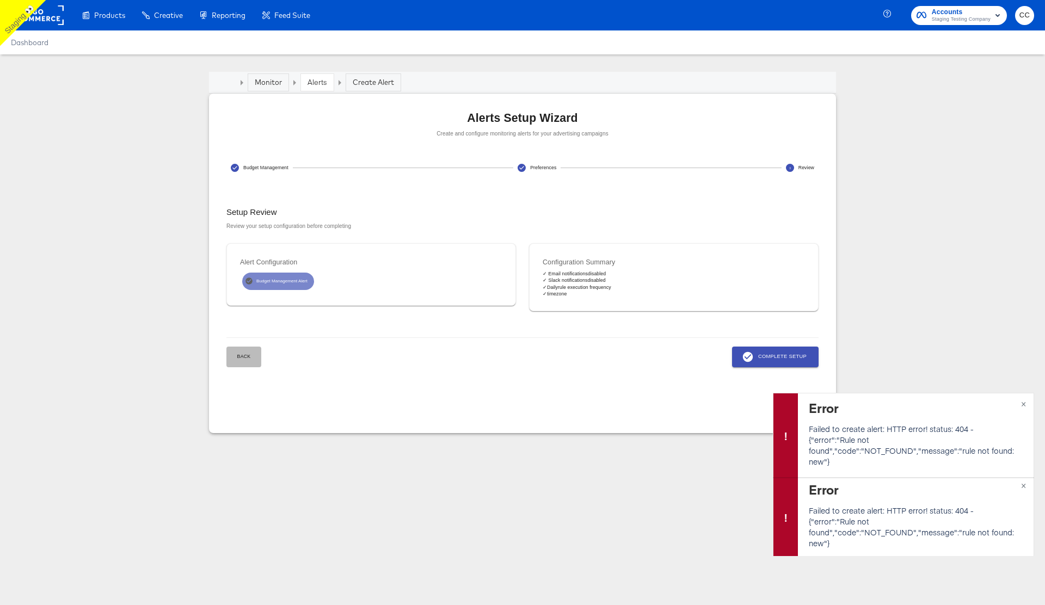
click at [246, 359] on span "Back" at bounding box center [244, 357] width 26 height 8
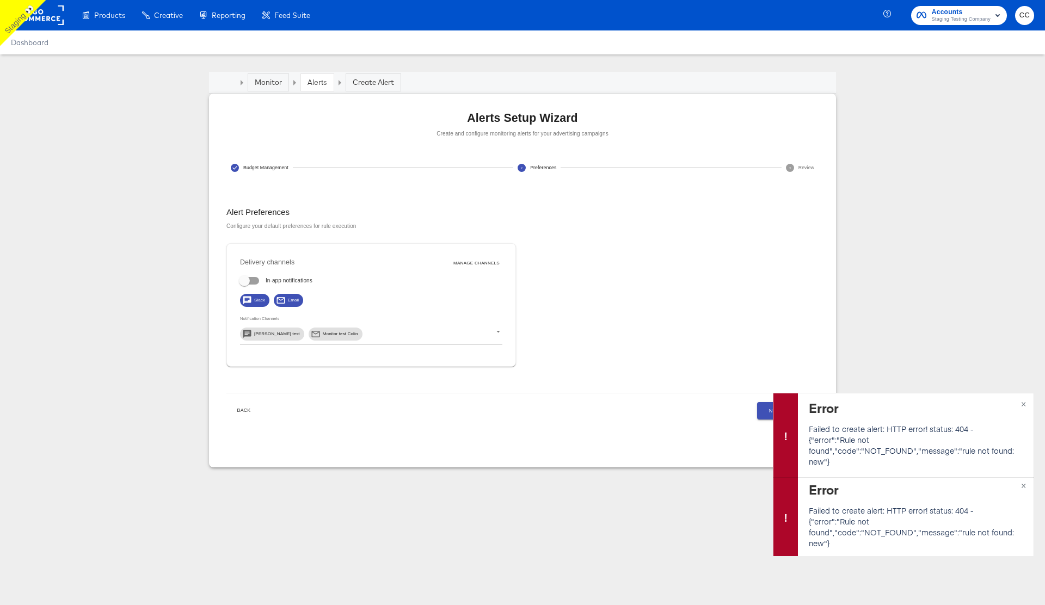
click at [243, 413] on span "Back" at bounding box center [244, 411] width 26 height 8
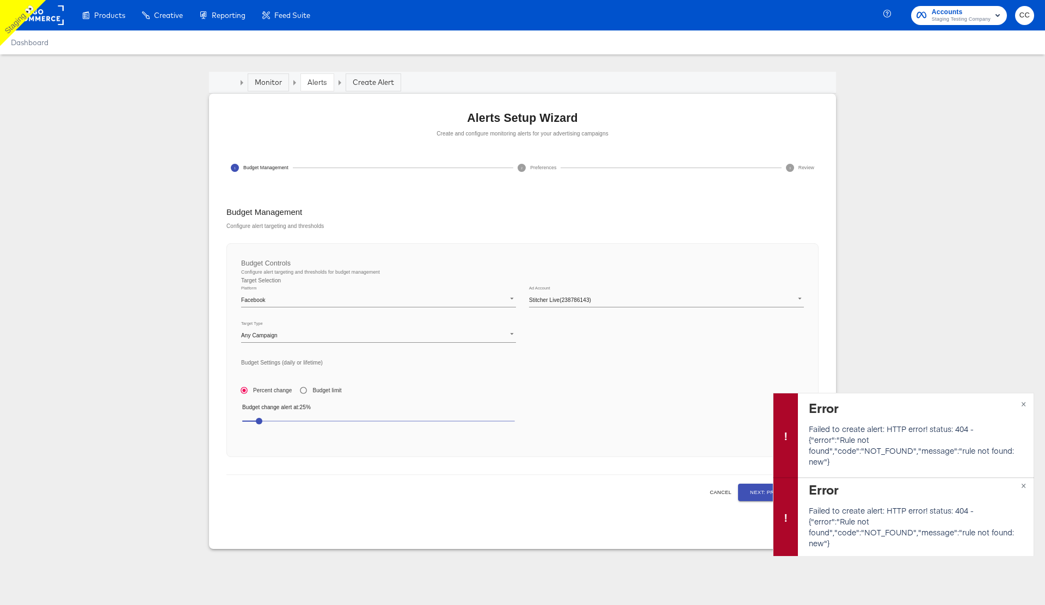
click at [356, 334] on body "Products Creative Reporting Feed Suite Accounts Staging Testing Company CC Dash…" at bounding box center [522, 302] width 1045 height 605
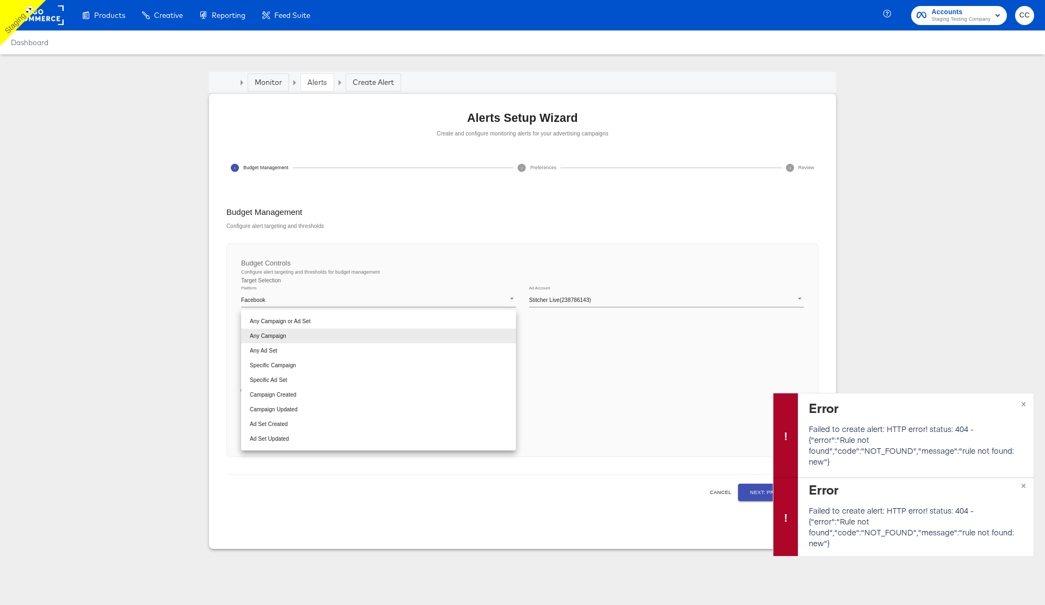
click at [340, 325] on li "Any Campaign or Ad Set" at bounding box center [378, 321] width 275 height 15
type input "any"
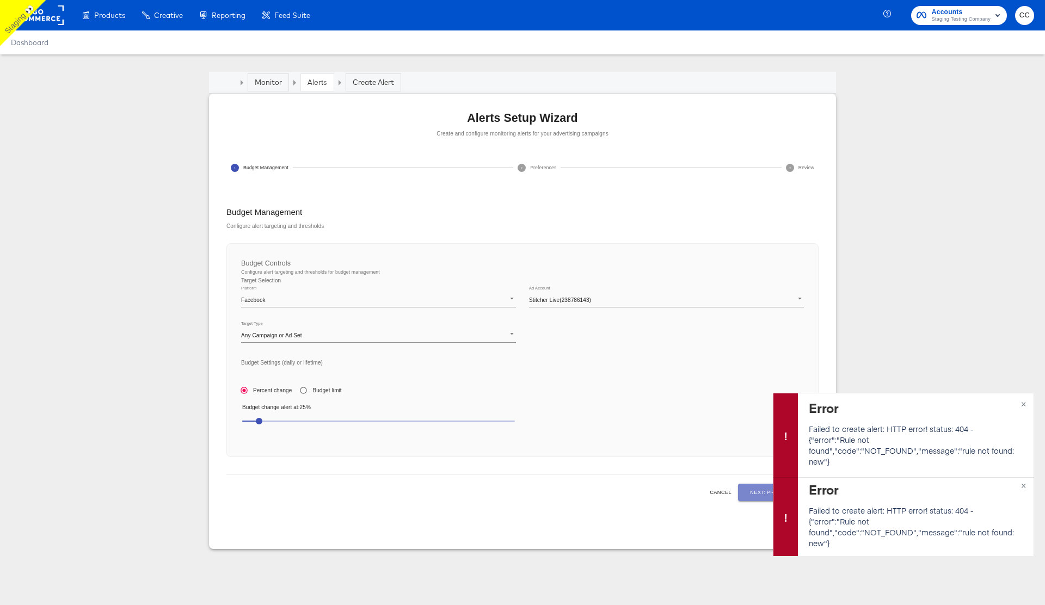
click at [758, 497] on span "Next: Preferences" at bounding box center [778, 492] width 57 height 9
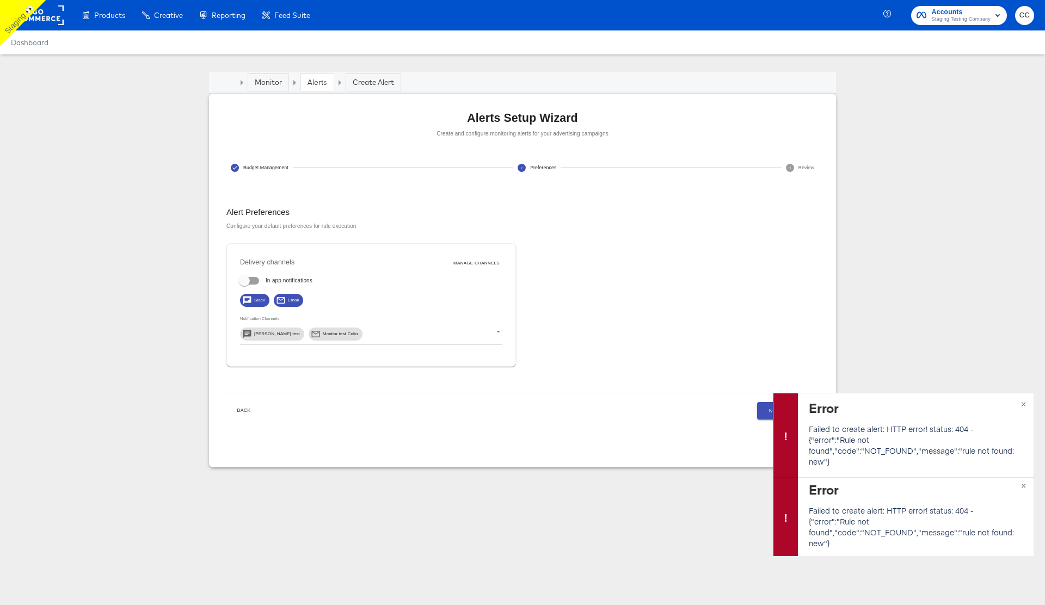
click at [763, 409] on button "Next: Review" at bounding box center [788, 410] width 62 height 17
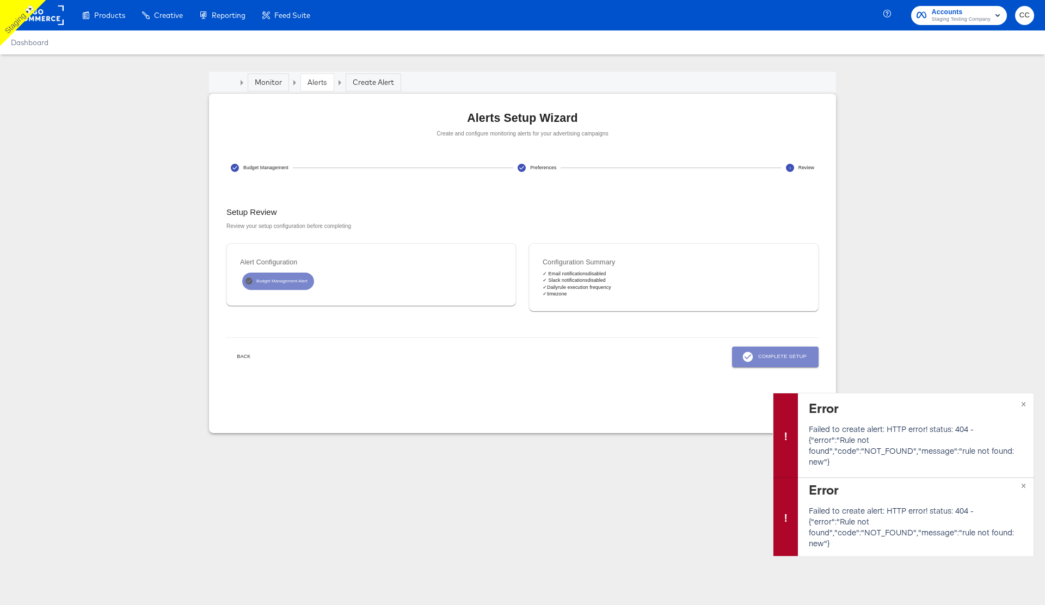
click at [770, 355] on span "Complete Setup" at bounding box center [775, 357] width 63 height 12
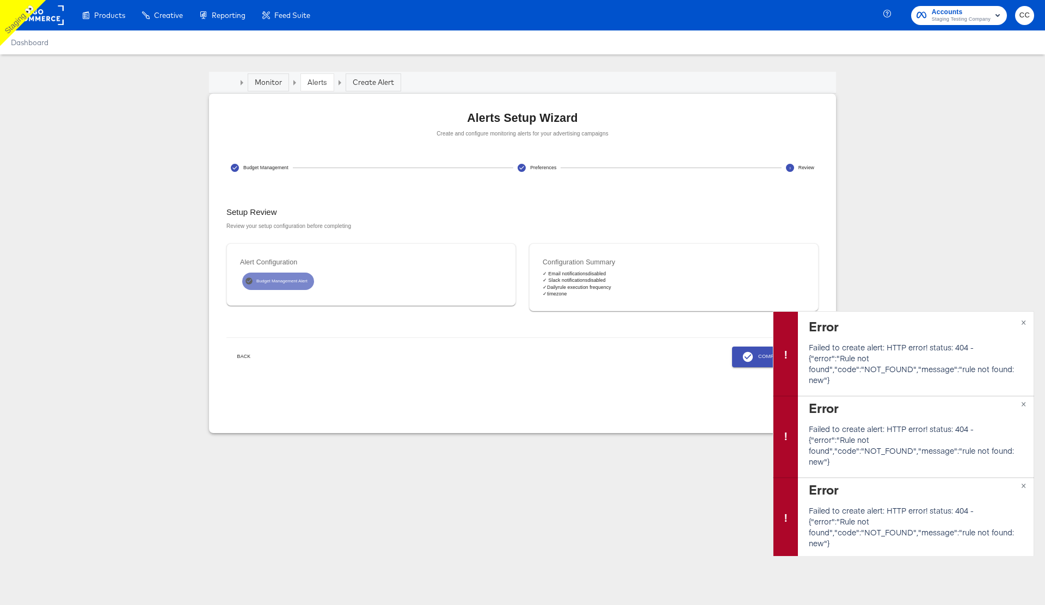
click at [245, 354] on span "Back" at bounding box center [244, 357] width 26 height 8
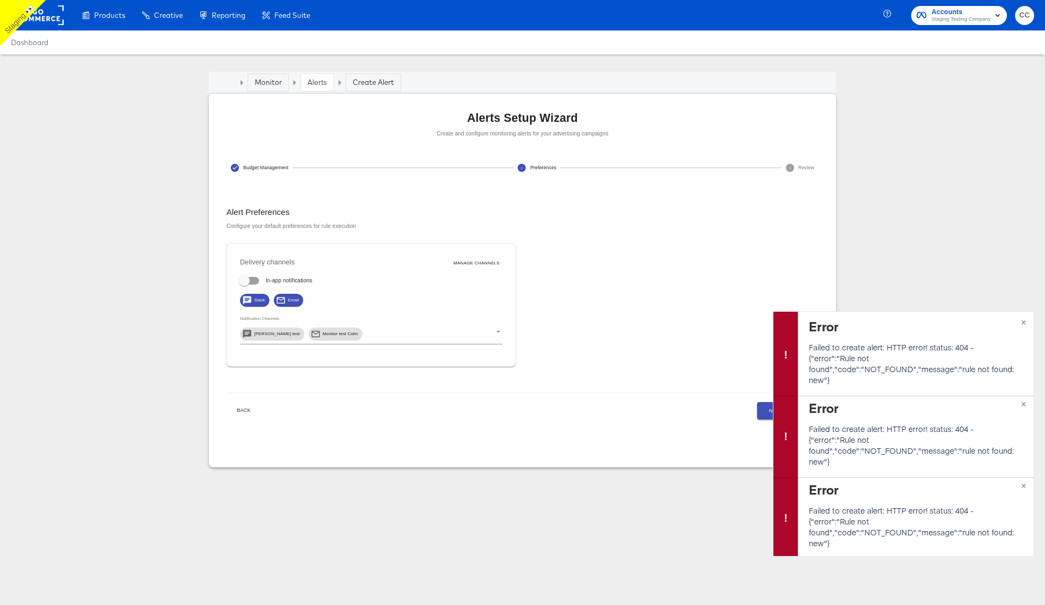
click at [247, 409] on span "Back" at bounding box center [244, 411] width 26 height 8
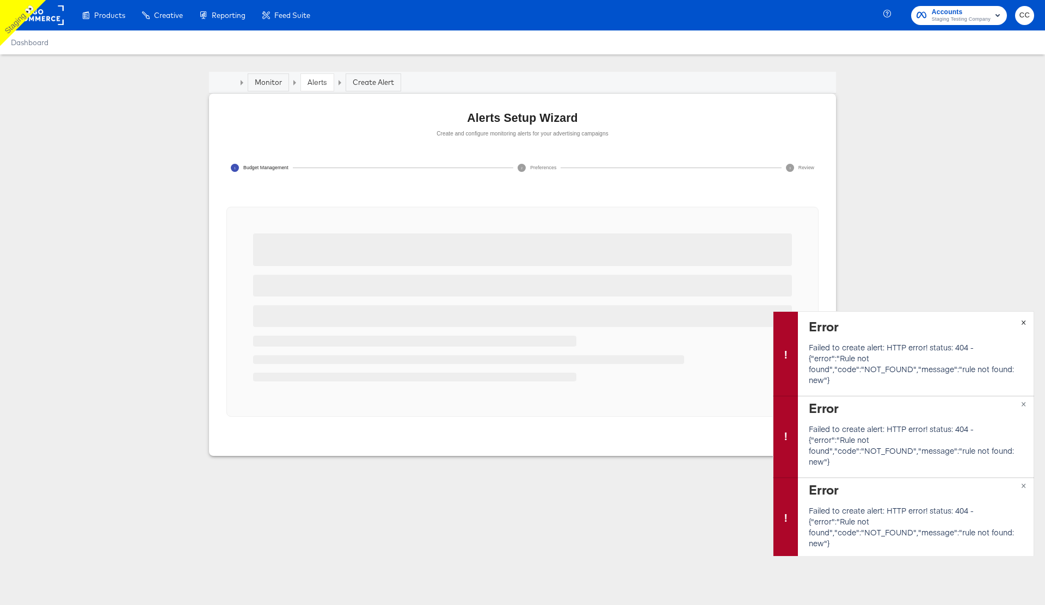
click at [1024, 323] on span "×" at bounding box center [1023, 321] width 5 height 13
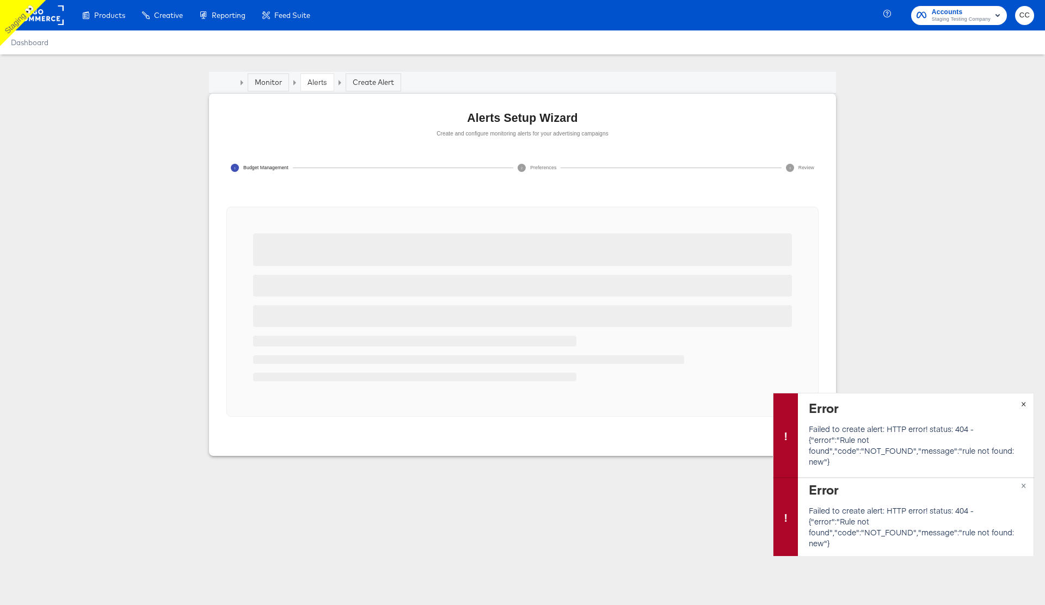
click at [1025, 403] on span "×" at bounding box center [1023, 403] width 5 height 13
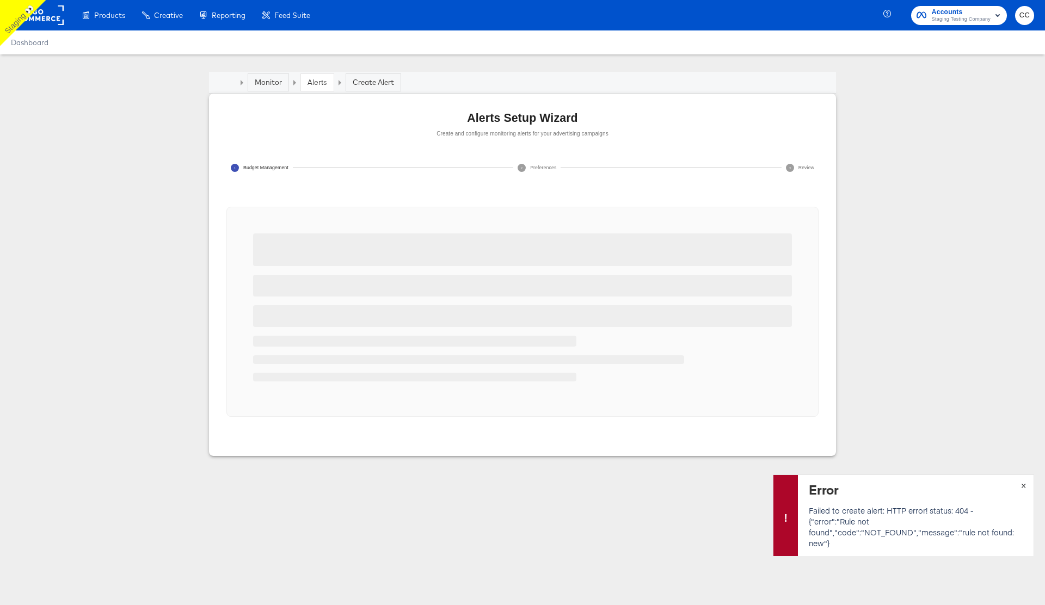
click at [1023, 484] on span "×" at bounding box center [1023, 485] width 5 height 13
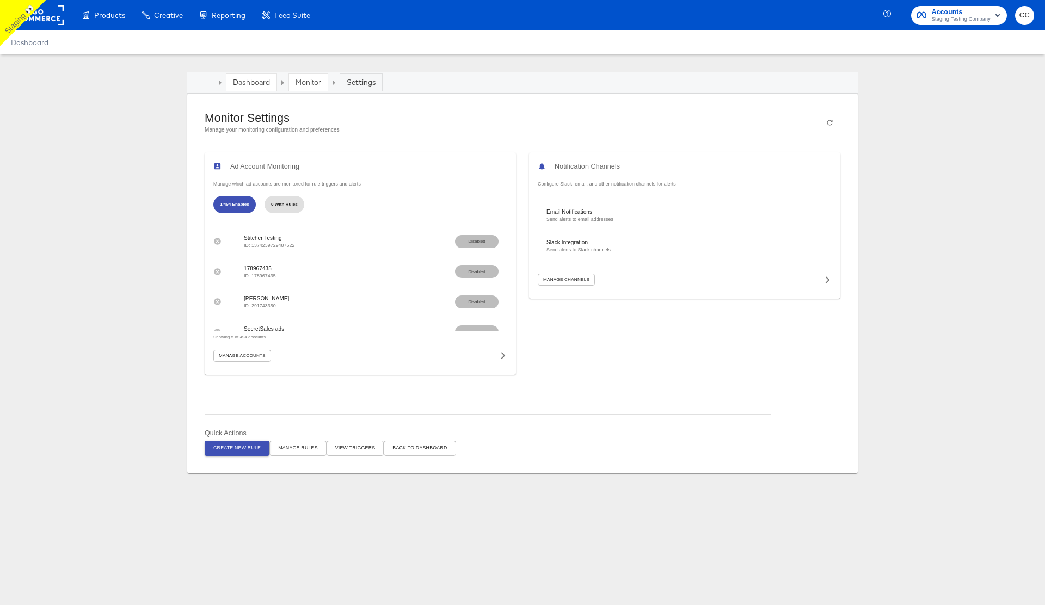
click at [298, 445] on span "Manage Rules" at bounding box center [298, 448] width 40 height 8
